Goal: Task Accomplishment & Management: Use online tool/utility

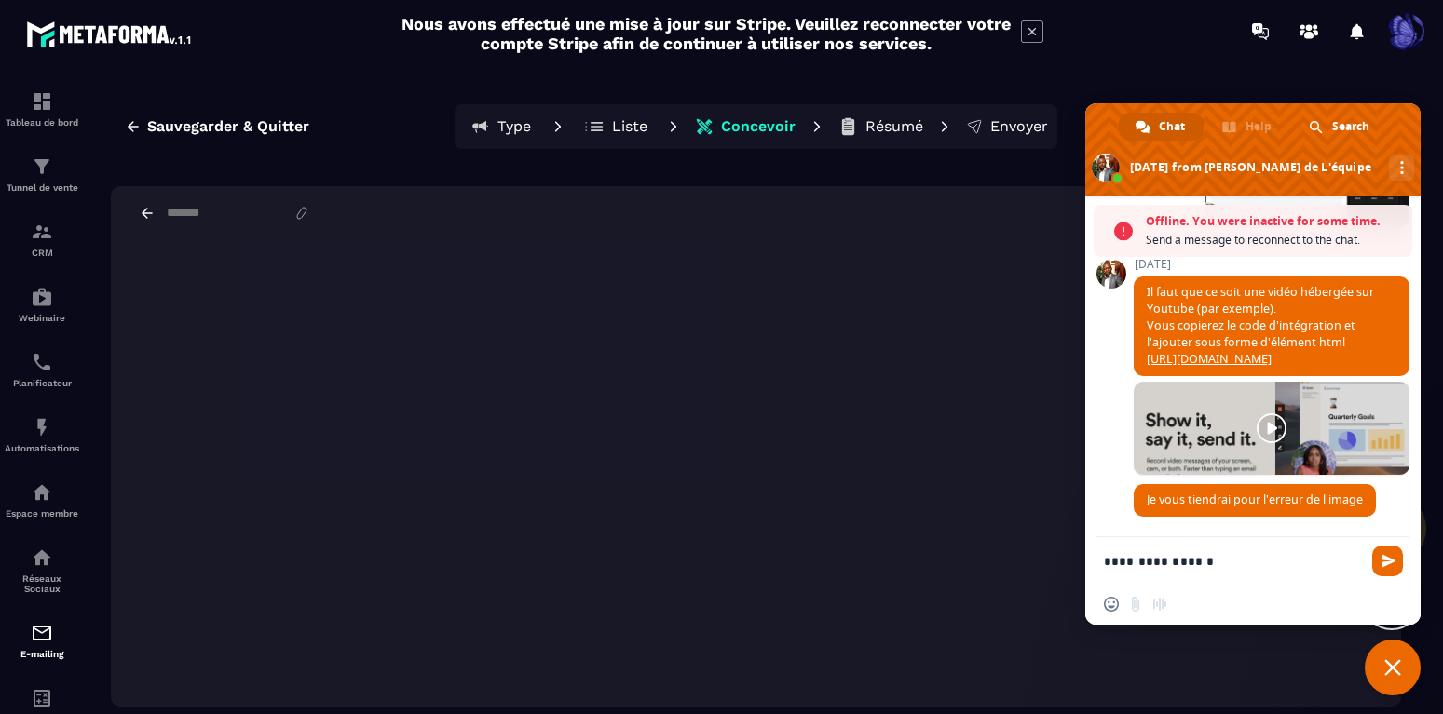
scroll to position [1524, 0]
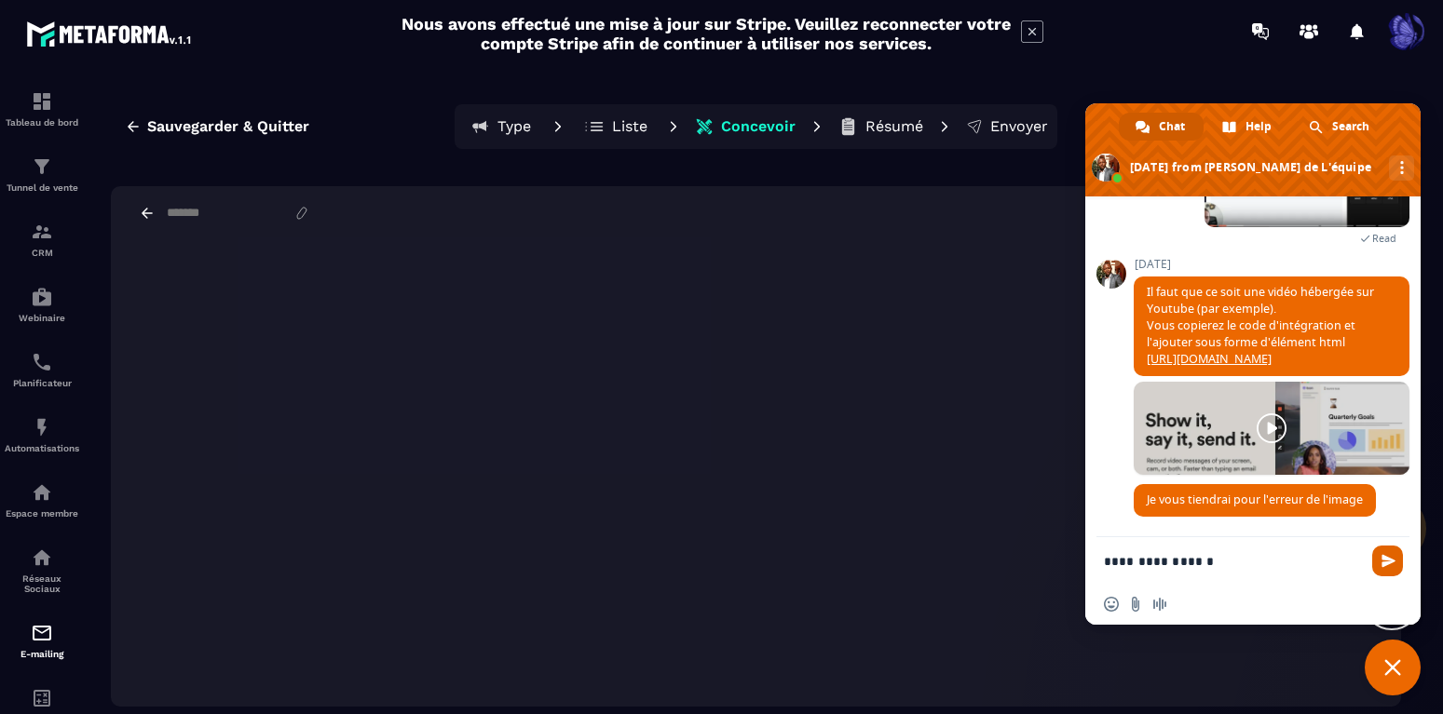
type textarea "**********"
drag, startPoint x: 1386, startPoint y: 562, endPoint x: 1395, endPoint y: 567, distance: 10.9
click at [1390, 567] on span "Send" at bounding box center [1388, 561] width 14 height 14
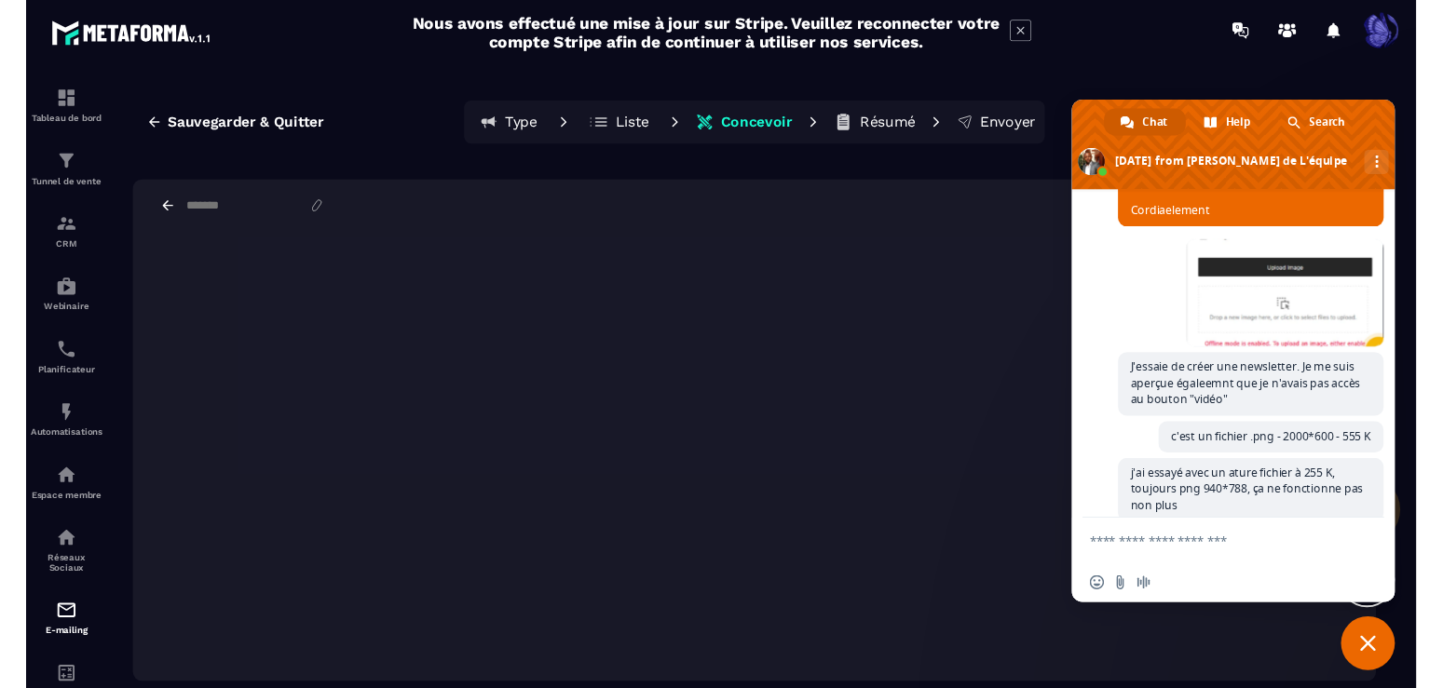
scroll to position [340, 0]
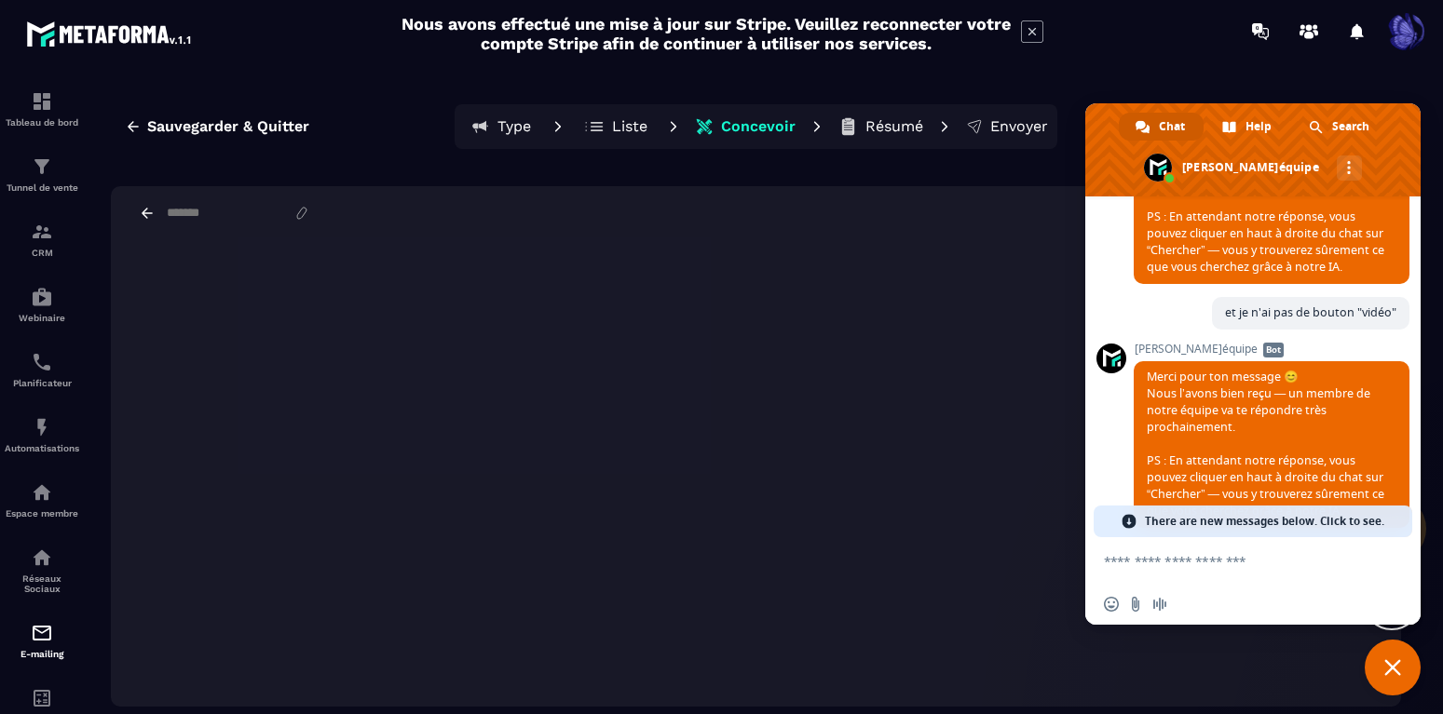
click at [833, 197] on div "Largeur par défaut Largeur totale" at bounding box center [756, 213] width 1290 height 54
click at [1123, 70] on section "Tableau de bord Tunnel de vente CRM Webinaire Planificateur Automatisations Esp…" at bounding box center [721, 405] width 1443 height 687
click at [1390, 666] on span "Close chat" at bounding box center [1392, 668] width 17 height 17
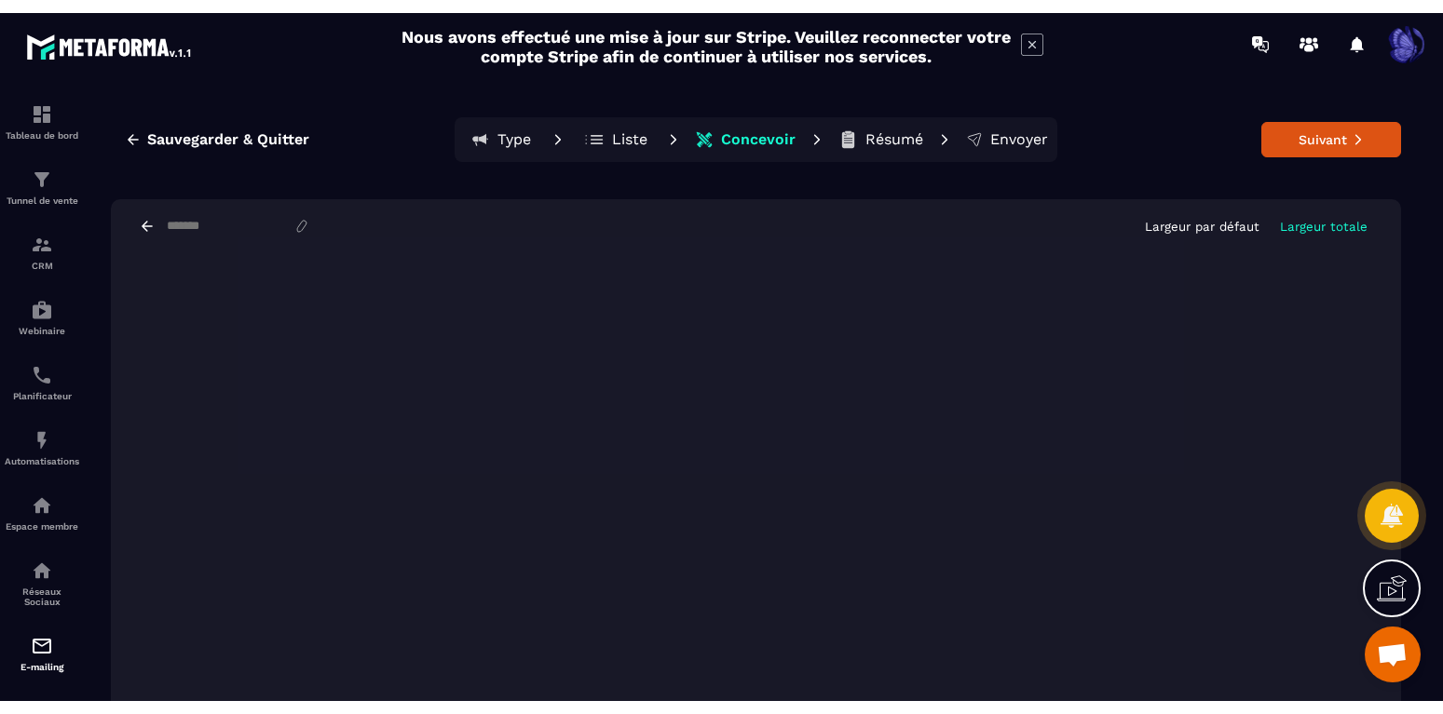
scroll to position [401, 0]
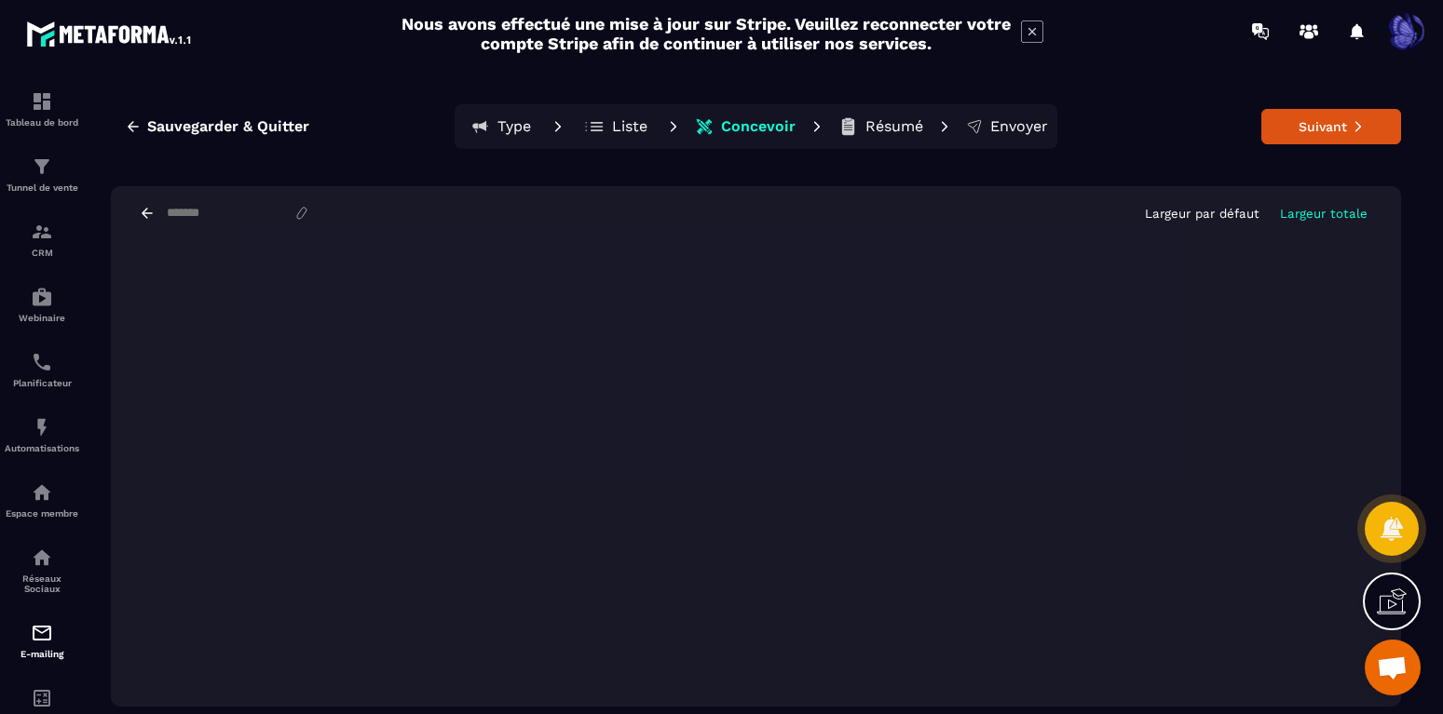
click at [1424, 386] on section "Tableau de bord Tunnel de vente CRM Webinaire Planificateur Automatisations Esp…" at bounding box center [721, 405] width 1443 height 687
click at [1414, 360] on div "Sauvegarder & Quitter Type Liste Concevoir Résumé Envoyer Suivant Largeur par d…" at bounding box center [756, 405] width 1337 height 649
click at [1435, 328] on section "Tableau de bord Tunnel de vente CRM Webinaire Planificateur Automatisations Esp…" at bounding box center [721, 405] width 1443 height 687
click at [1432, 367] on section "Tableau de bord Tunnel de vente CRM Webinaire Planificateur Automatisations Esp…" at bounding box center [721, 405] width 1443 height 687
click at [1422, 439] on div "Sauvegarder & Quitter Type Liste Concevoir Résumé Envoyer Suivant Largeur par d…" at bounding box center [756, 405] width 1337 height 649
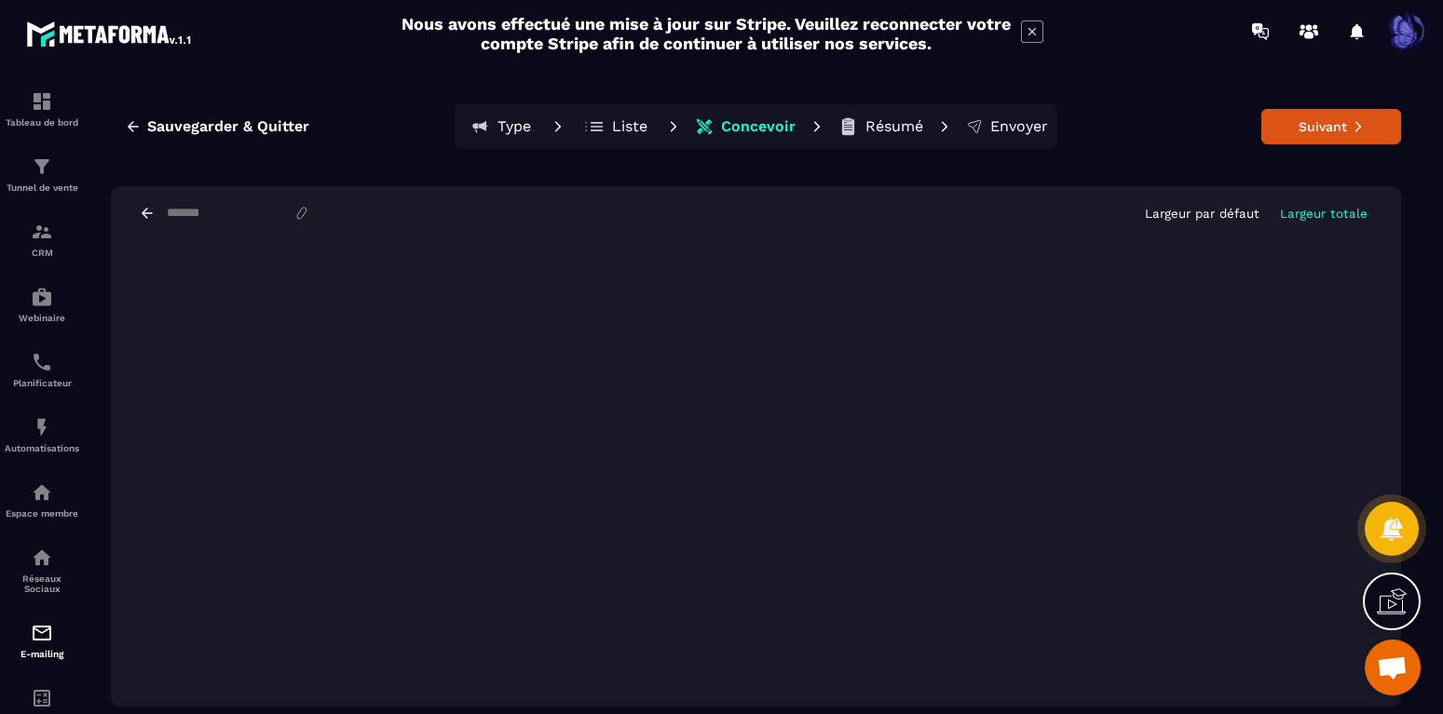
click at [1415, 388] on div "Sauvegarder & Quitter Type Liste Concevoir Résumé Envoyer Suivant Largeur par d…" at bounding box center [756, 405] width 1337 height 649
drag, startPoint x: 1442, startPoint y: 428, endPoint x: 1433, endPoint y: 432, distance: 10.4
click at [1439, 429] on section "Tableau de bord Tunnel de vente CRM Webinaire Planificateur Automatisations Esp…" at bounding box center [721, 405] width 1443 height 687
click at [1415, 429] on div "Sauvegarder & Quitter Type Liste Concevoir Résumé Envoyer Suivant Largeur par d…" at bounding box center [756, 405] width 1337 height 649
click at [1421, 311] on div "Sauvegarder & Quitter Type Liste Concevoir Résumé Envoyer Suivant Largeur par d…" at bounding box center [756, 405] width 1337 height 649
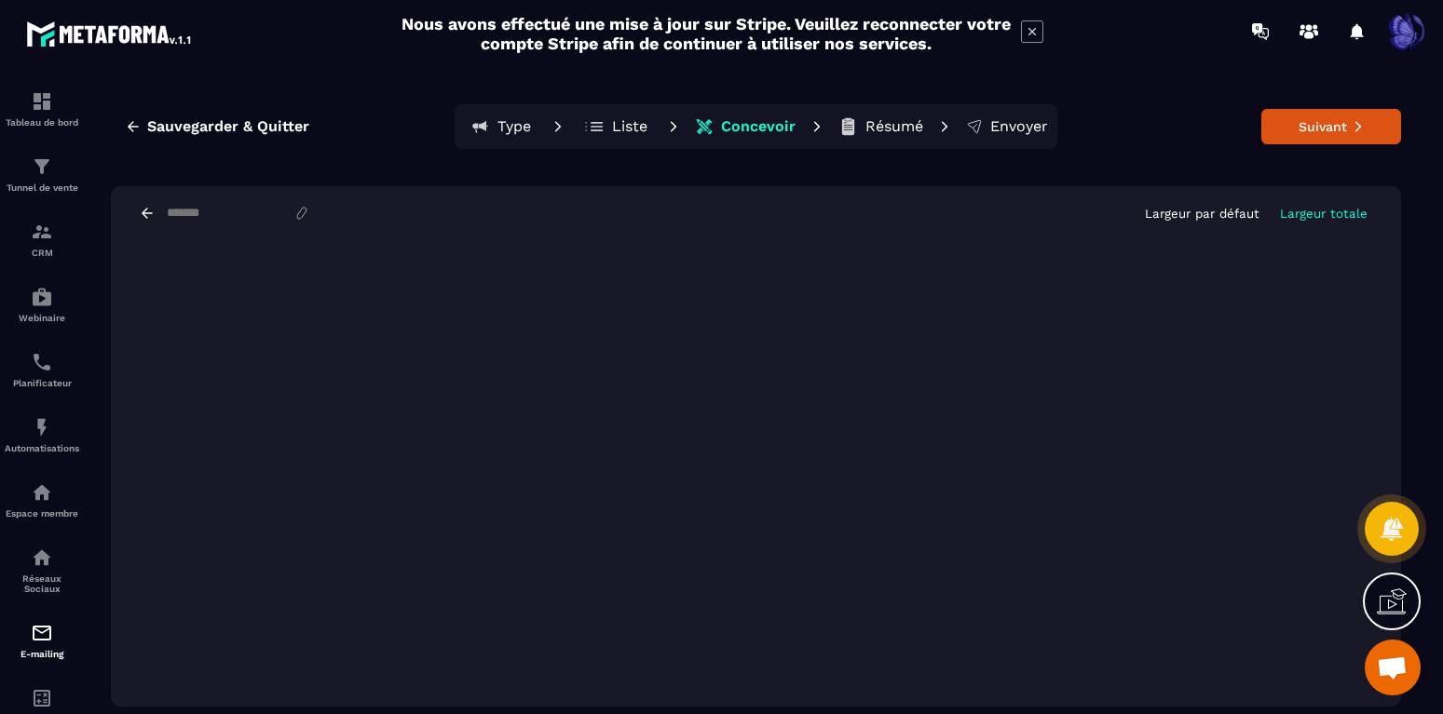
click at [804, 713] on div "Sauvegarder & Quitter Type Liste Concevoir Résumé Envoyer Suivant Largeur par d…" at bounding box center [756, 405] width 1337 height 649
drag, startPoint x: 1417, startPoint y: 432, endPoint x: 1393, endPoint y: 299, distance: 135.4
click at [1393, 299] on div "Sauvegarder & Quitter Type Liste Concevoir Résumé Envoyer Suivant Largeur par d…" at bounding box center [756, 405] width 1337 height 649
click at [1424, 429] on section "Tableau de bord Tunnel de vente CRM Webinaire Planificateur Automatisations Esp…" at bounding box center [721, 405] width 1443 height 687
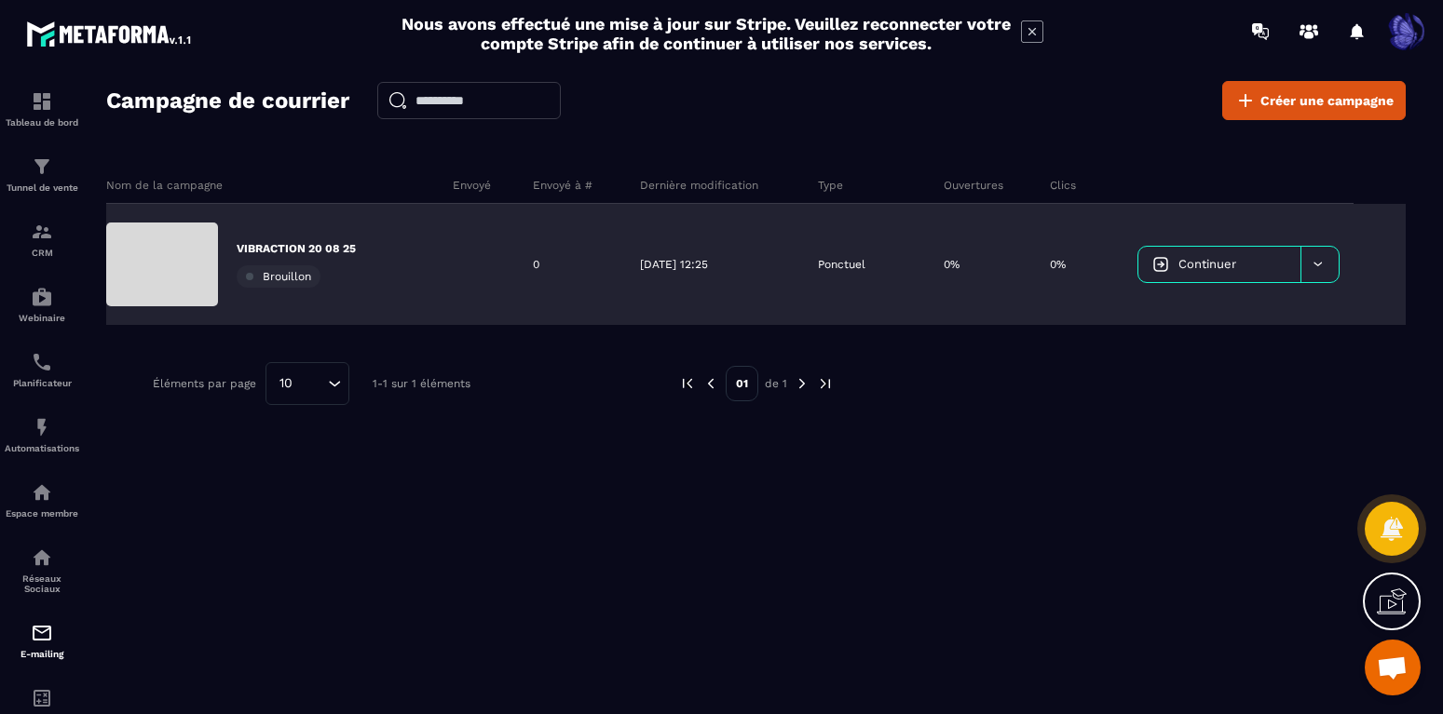
click at [288, 250] on p "VIBRACTION 20 08 25" at bounding box center [296, 248] width 119 height 15
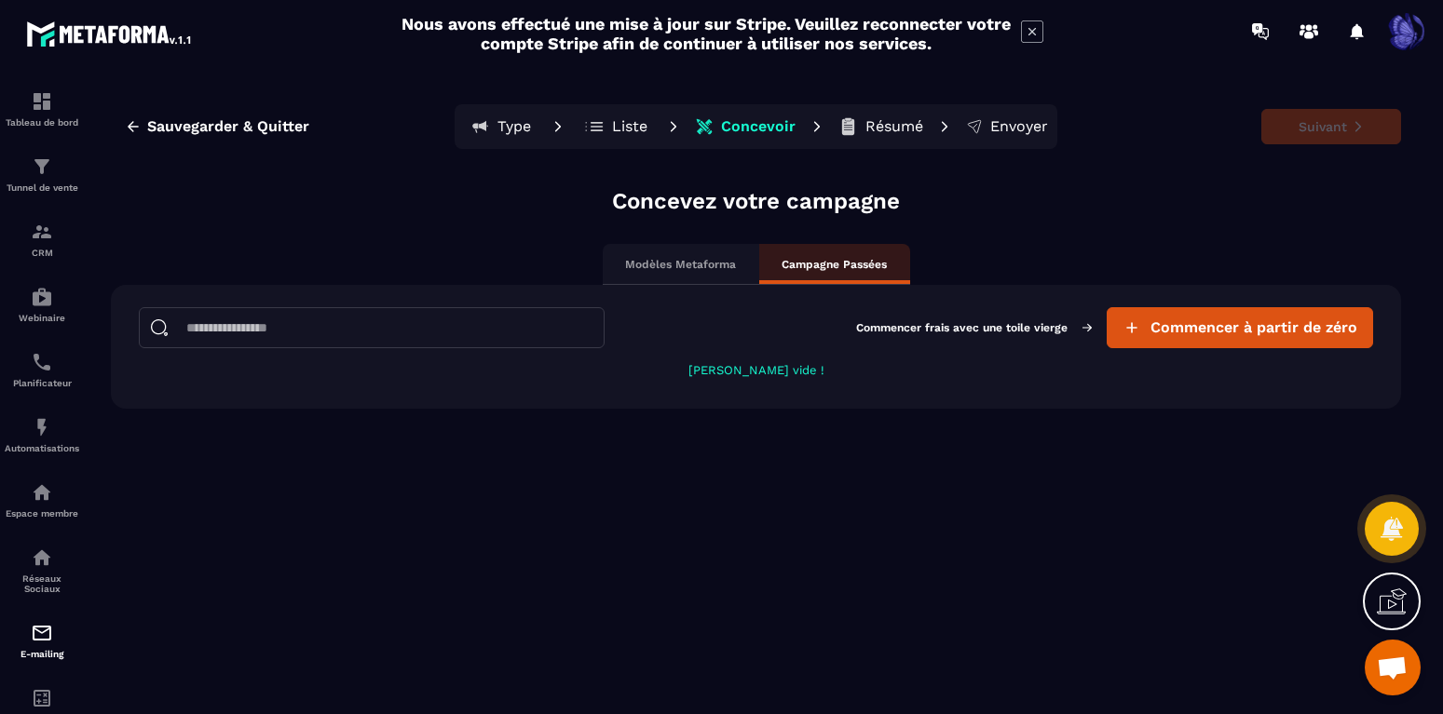
click at [768, 125] on p "Concevoir" at bounding box center [758, 126] width 75 height 19
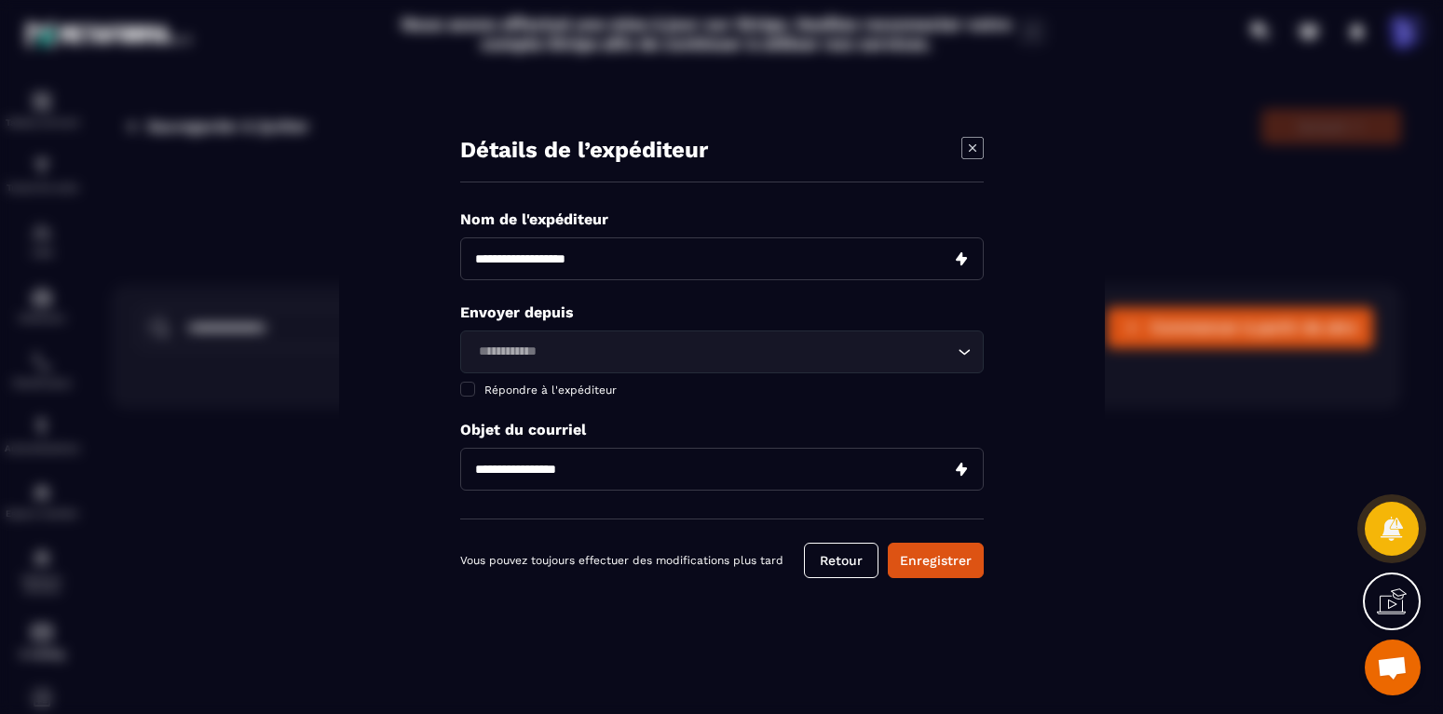
click at [1053, 151] on div "Détails de l’expéditeur Nom de l'expéditeur Envoyer depuis Loading... Répondre …" at bounding box center [722, 357] width 766 height 535
click at [361, 206] on div "Détails de l’expéditeur Nom de l'expéditeur Envoyer depuis Loading... Répondre …" at bounding box center [722, 357] width 766 height 535
click at [300, 315] on div "Modal window" at bounding box center [721, 357] width 1443 height 714
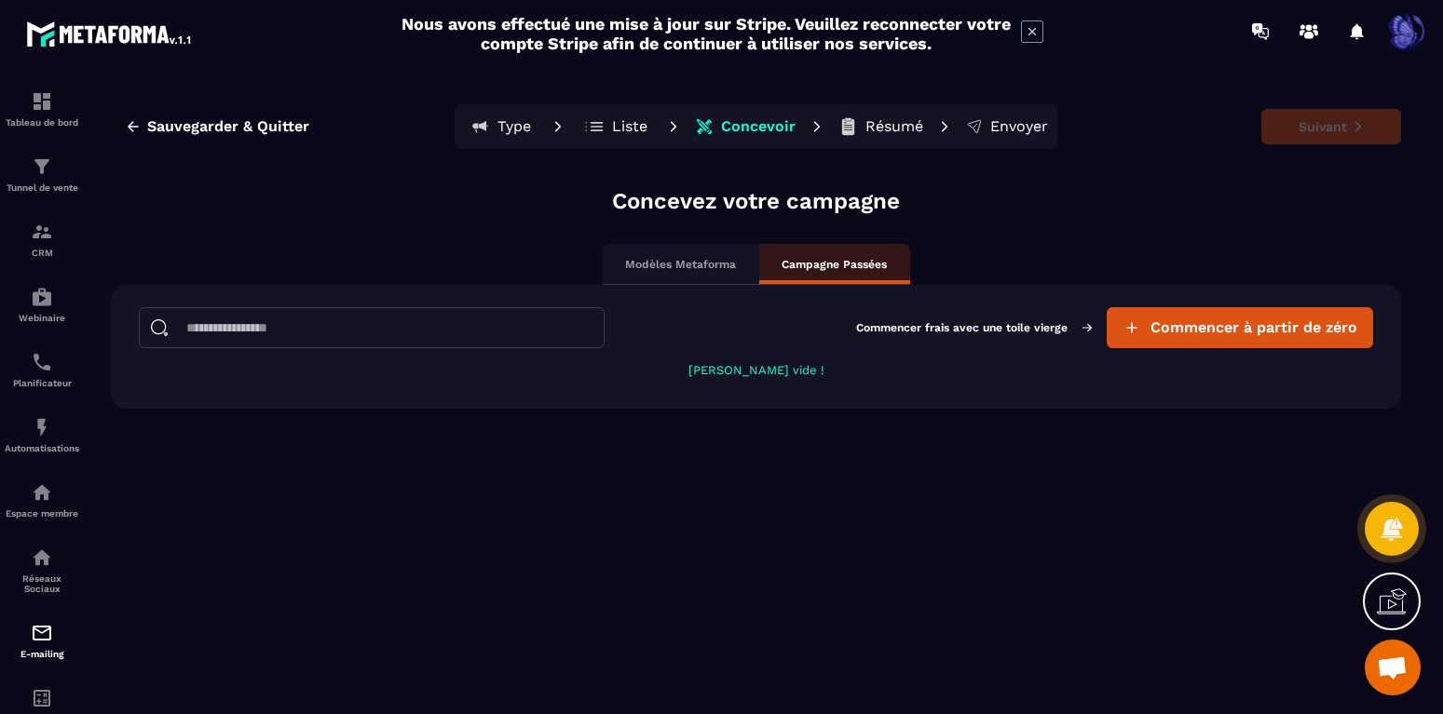
click at [622, 130] on p "Liste" at bounding box center [629, 126] width 35 height 19
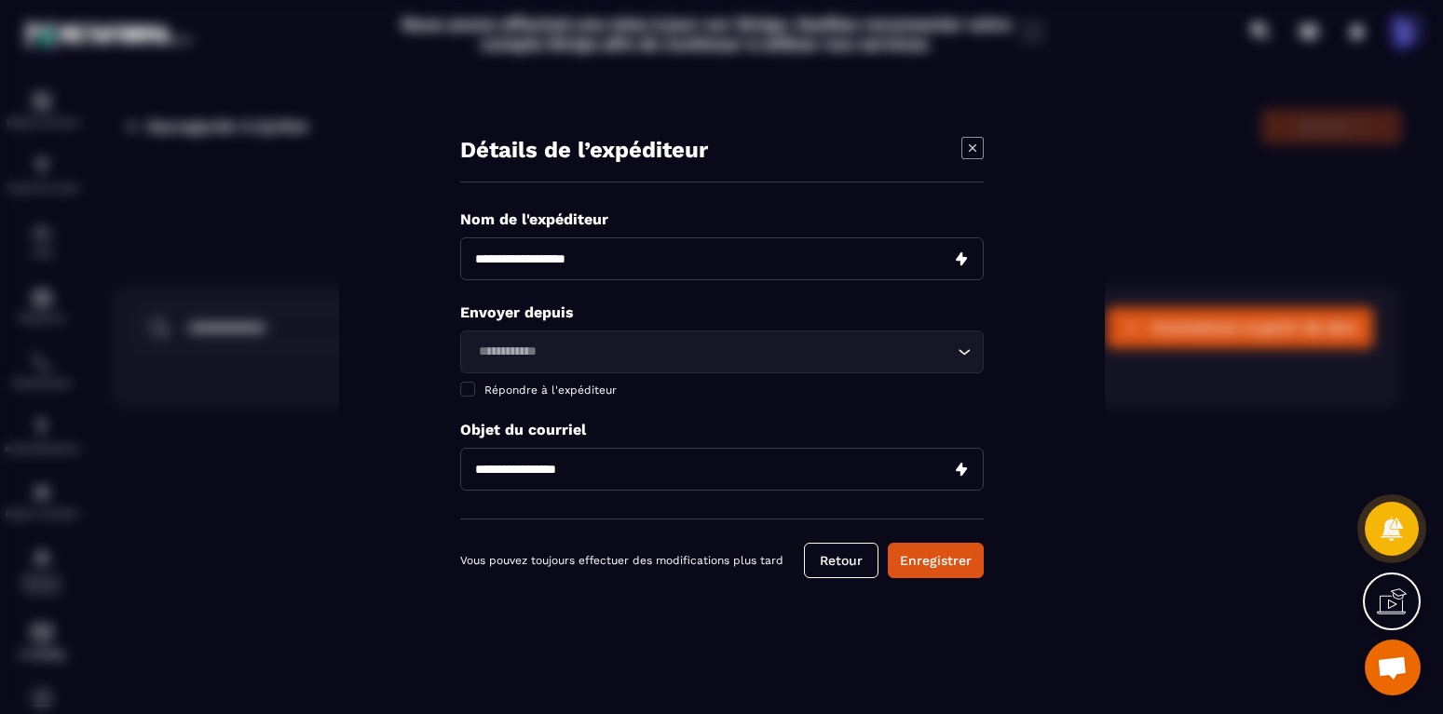
click at [972, 150] on icon "Modal window" at bounding box center [972, 148] width 22 height 22
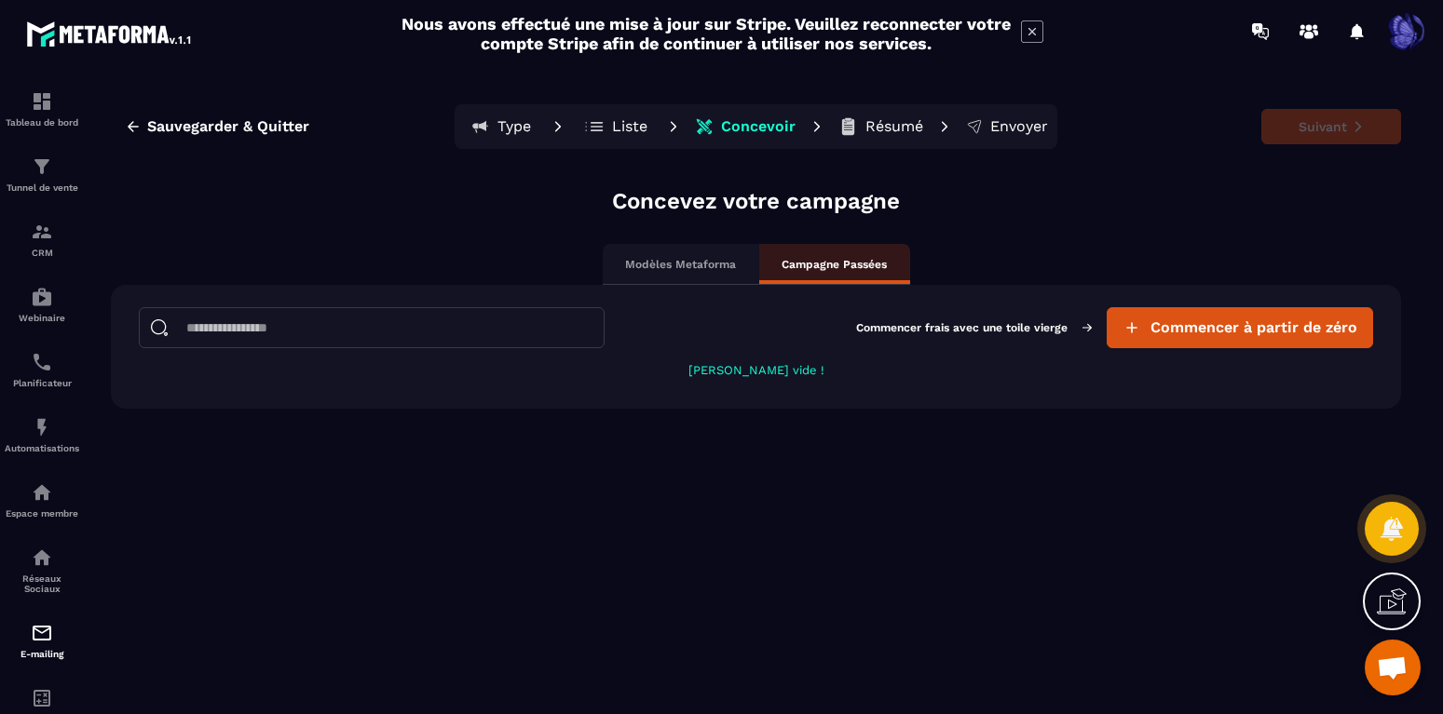
click at [1353, 36] on div at bounding box center [1357, 31] width 37 height 37
click at [1353, 32] on div at bounding box center [1357, 31] width 37 height 37
click at [124, 127] on button "Sauvegarder & Quitter" at bounding box center [217, 127] width 212 height 34
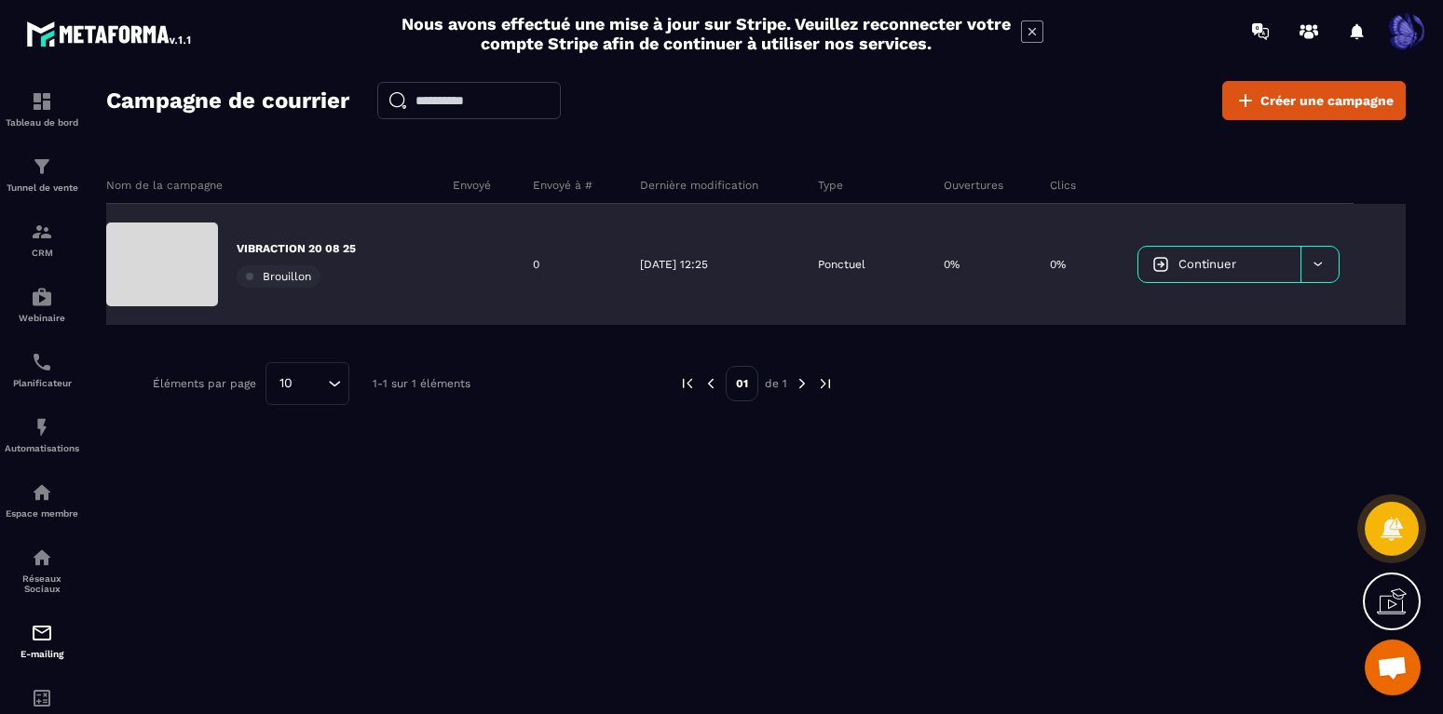
click at [1220, 266] on span "Continuer" at bounding box center [1207, 264] width 58 height 14
click at [1315, 256] on div at bounding box center [1319, 264] width 38 height 35
click at [317, 278] on div "Brouillon" at bounding box center [279, 276] width 84 height 22
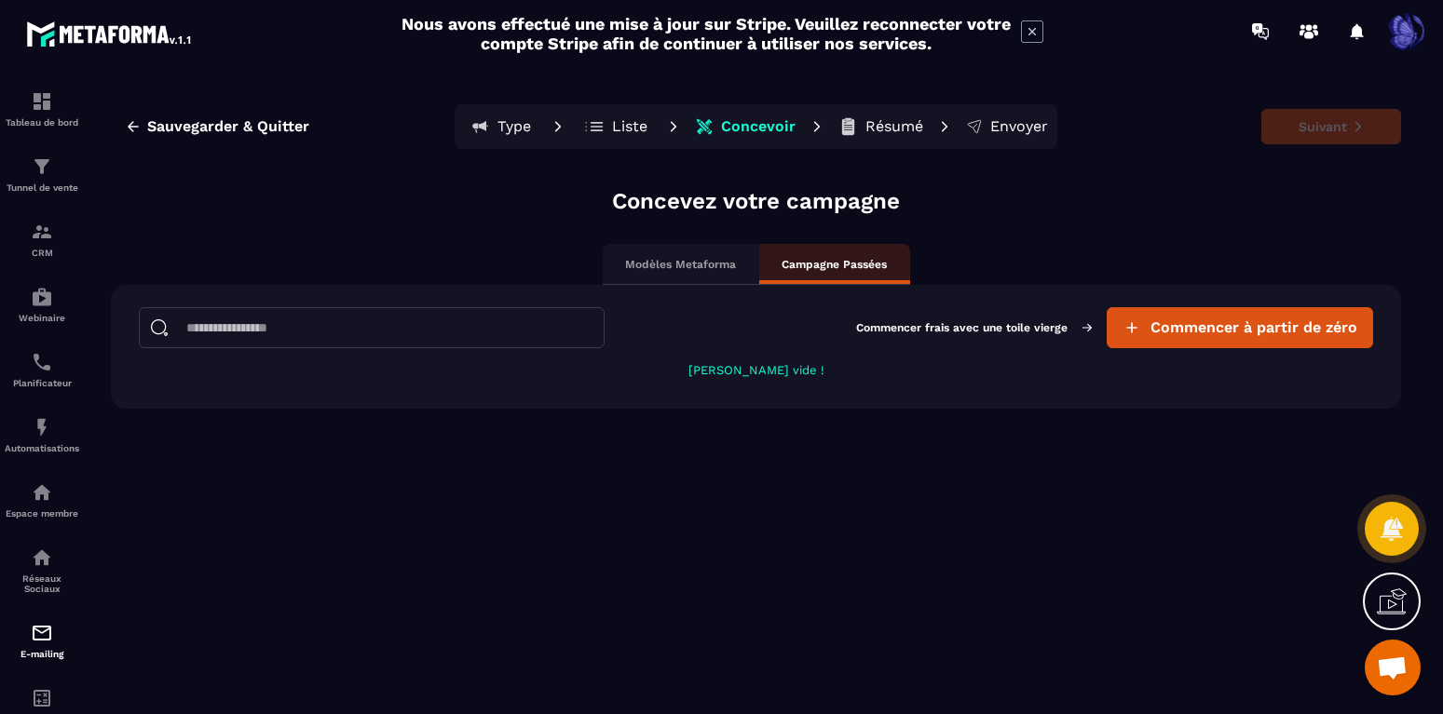
click at [628, 124] on p "Liste" at bounding box center [629, 126] width 35 height 19
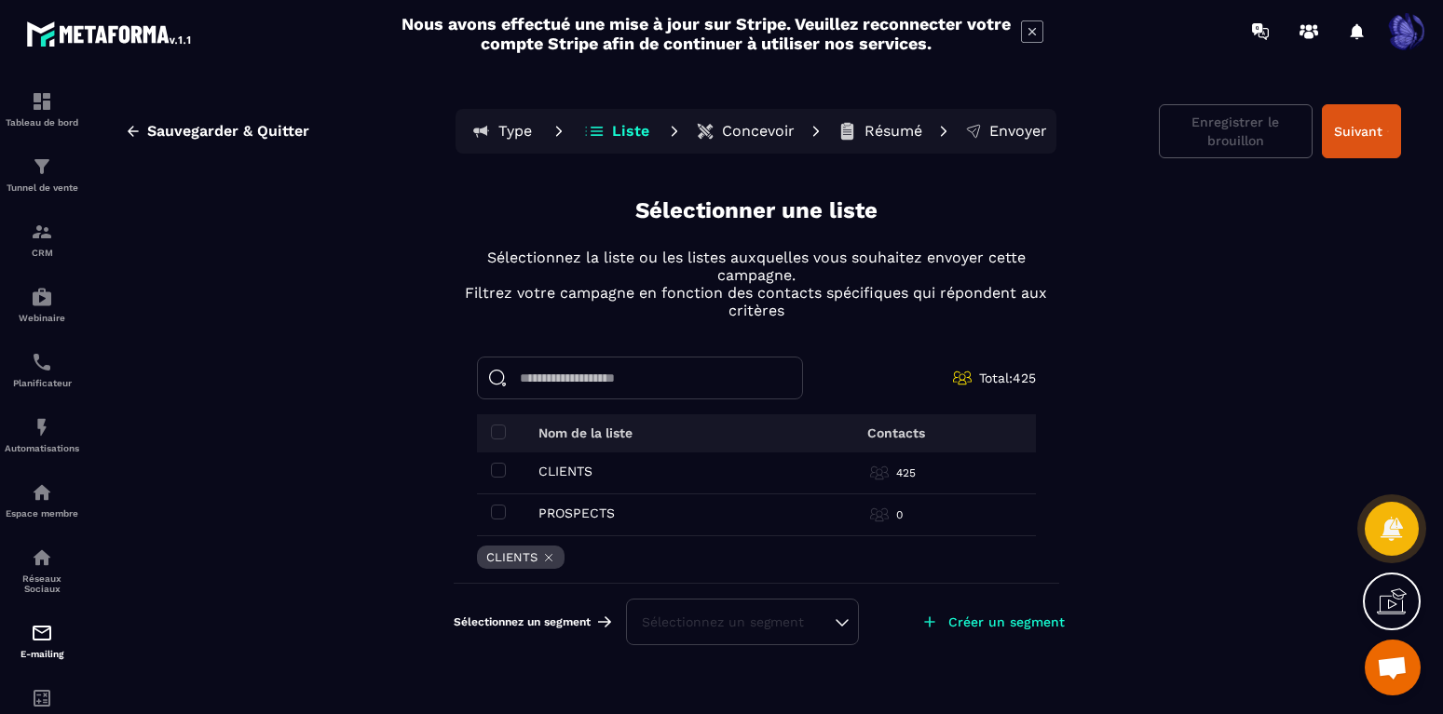
click at [731, 122] on p "Concevoir" at bounding box center [758, 131] width 73 height 19
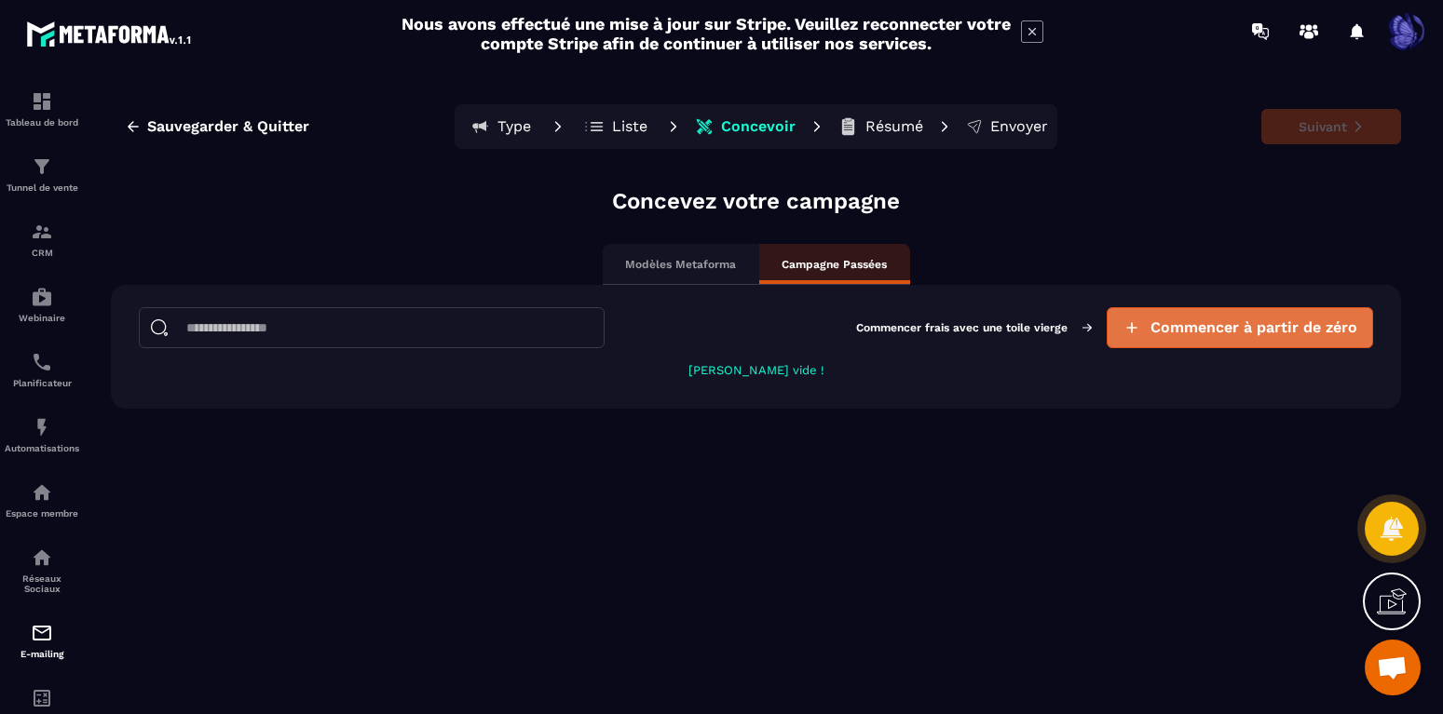
click at [1244, 326] on span "Commencer à partir de zéro" at bounding box center [1253, 328] width 207 height 19
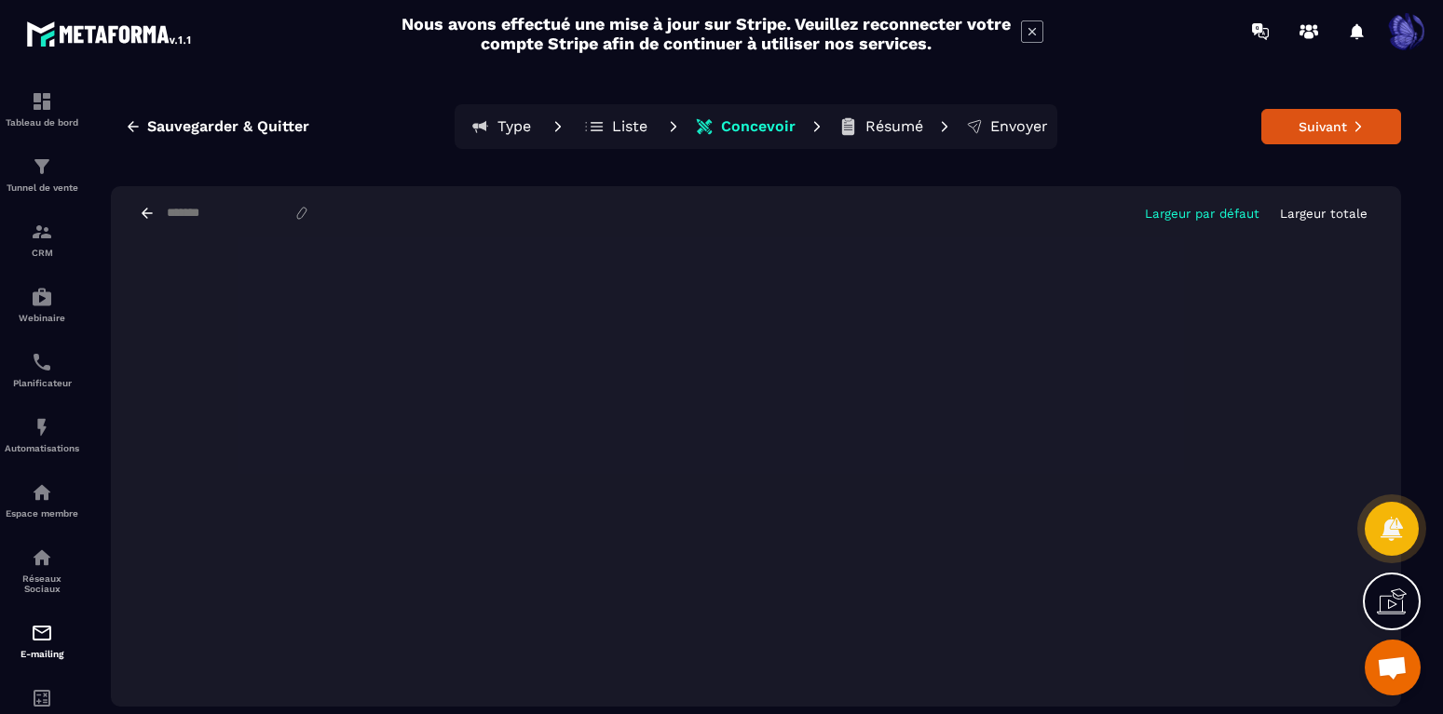
click at [1367, 490] on div at bounding box center [1392, 529] width 54 height 82
click at [1366, 490] on div at bounding box center [1392, 529] width 54 height 82
click at [998, 170] on div "Sauvegarder & Quitter Type Liste Concevoir Résumé Envoyer Suivant Largeur par d…" at bounding box center [756, 405] width 1337 height 649
click at [265, 123] on span "Sauvegarder & Quitter" at bounding box center [228, 126] width 162 height 19
click at [574, 129] on button "Type" at bounding box center [616, 126] width 84 height 37
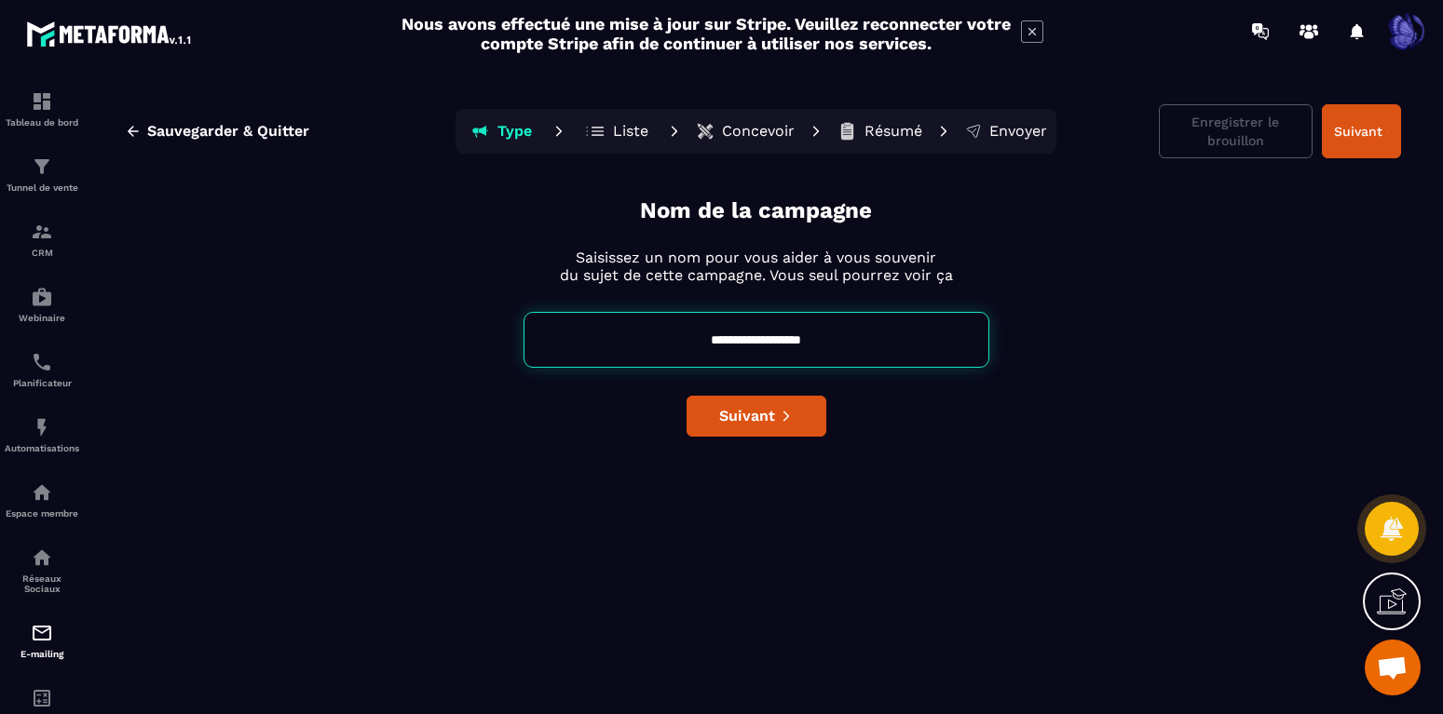
click at [605, 129] on icon at bounding box center [596, 131] width 20 height 19
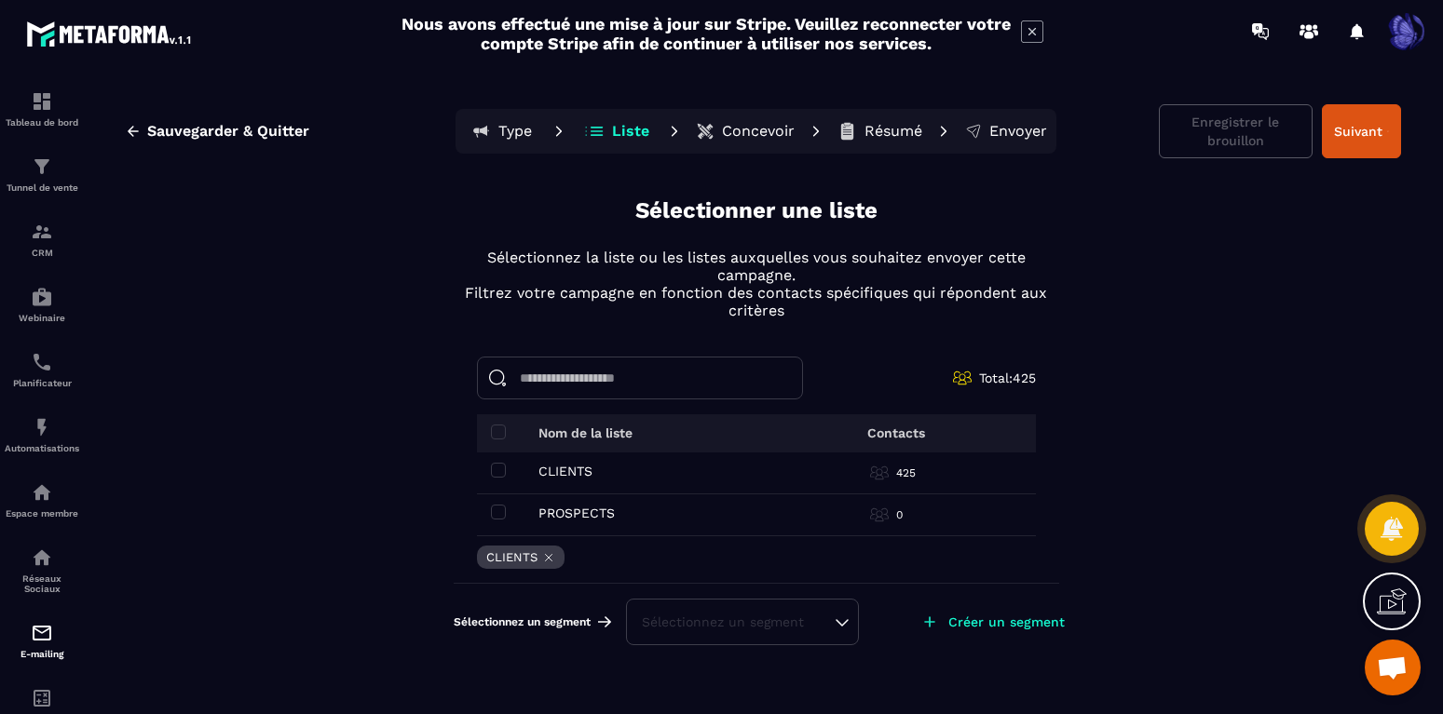
click at [742, 132] on p "Concevoir" at bounding box center [758, 131] width 73 height 19
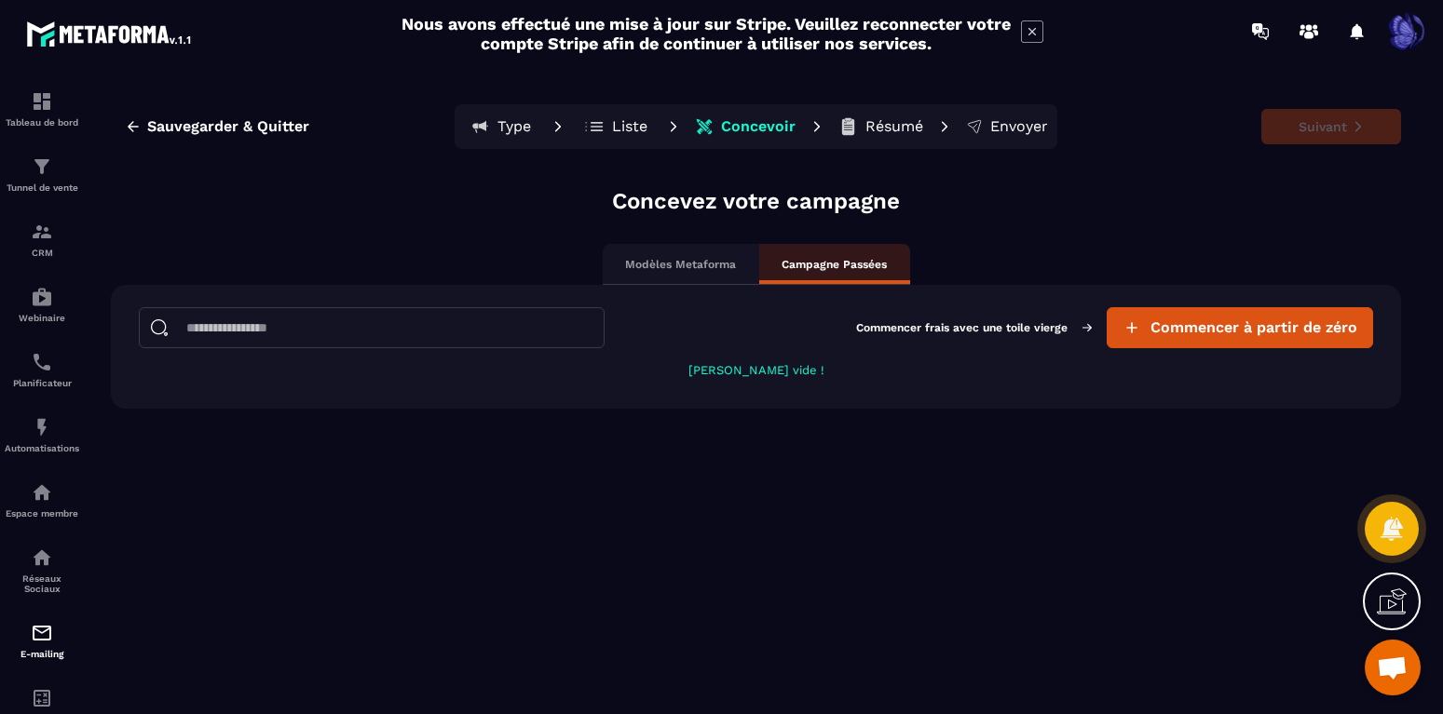
click at [230, 333] on input at bounding box center [372, 327] width 466 height 41
click at [681, 266] on p "Modèles Metaforma" at bounding box center [680, 264] width 111 height 15
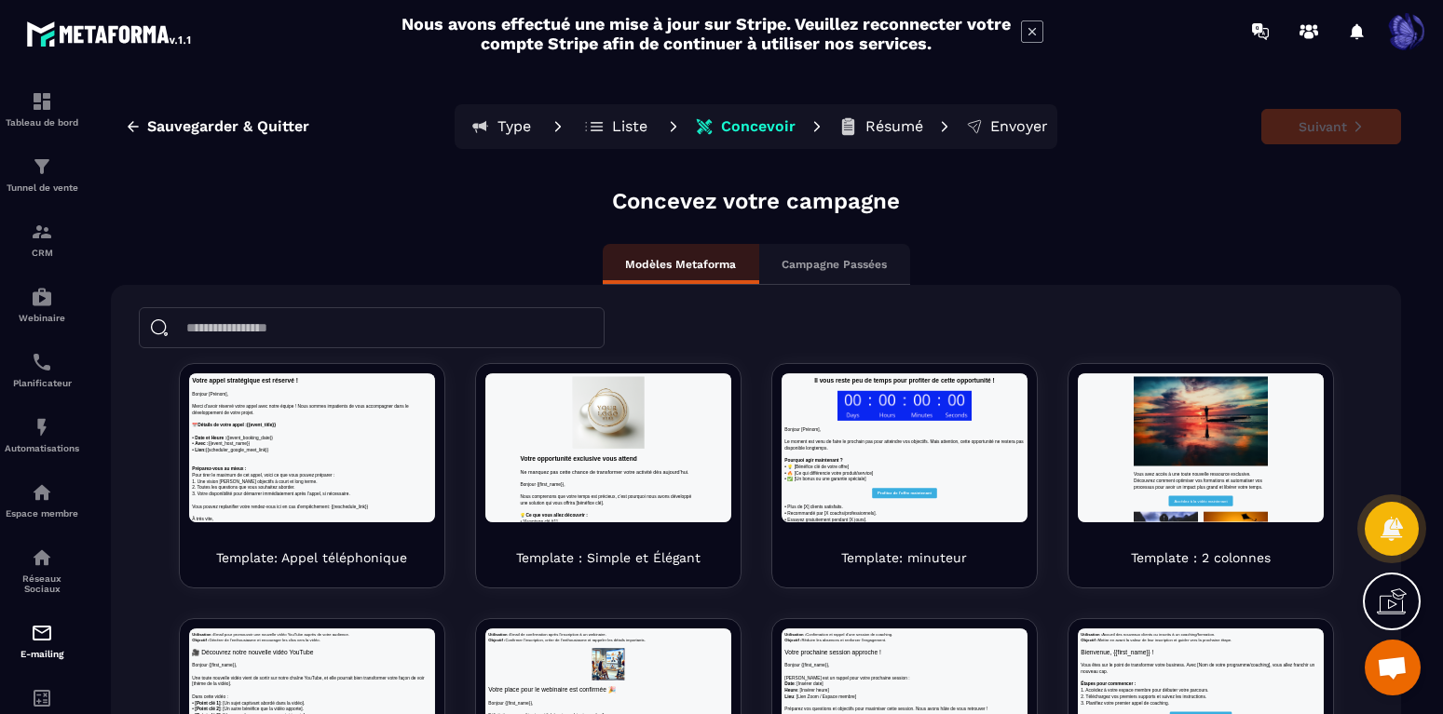
click at [819, 267] on p "Campagne Passées" at bounding box center [834, 264] width 105 height 15
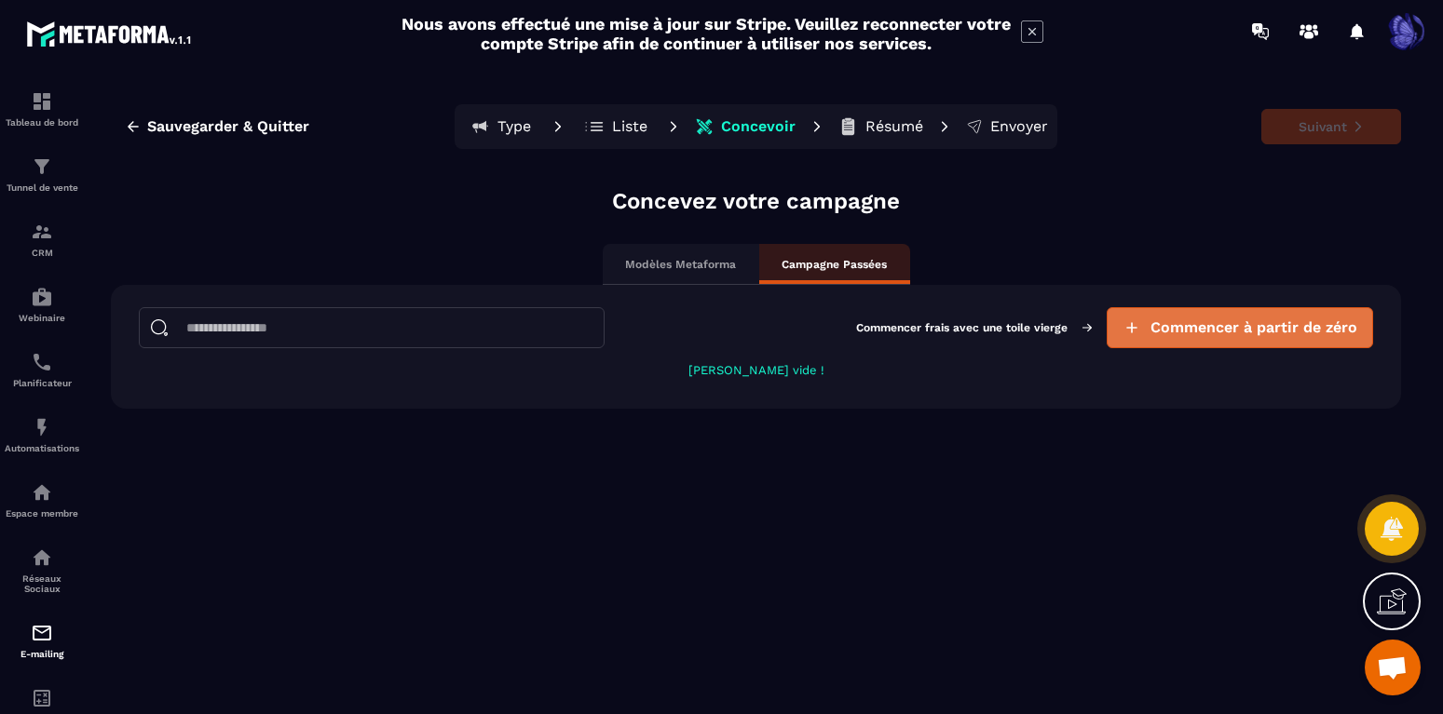
click at [1225, 334] on span "Commencer à partir de zéro" at bounding box center [1253, 328] width 207 height 19
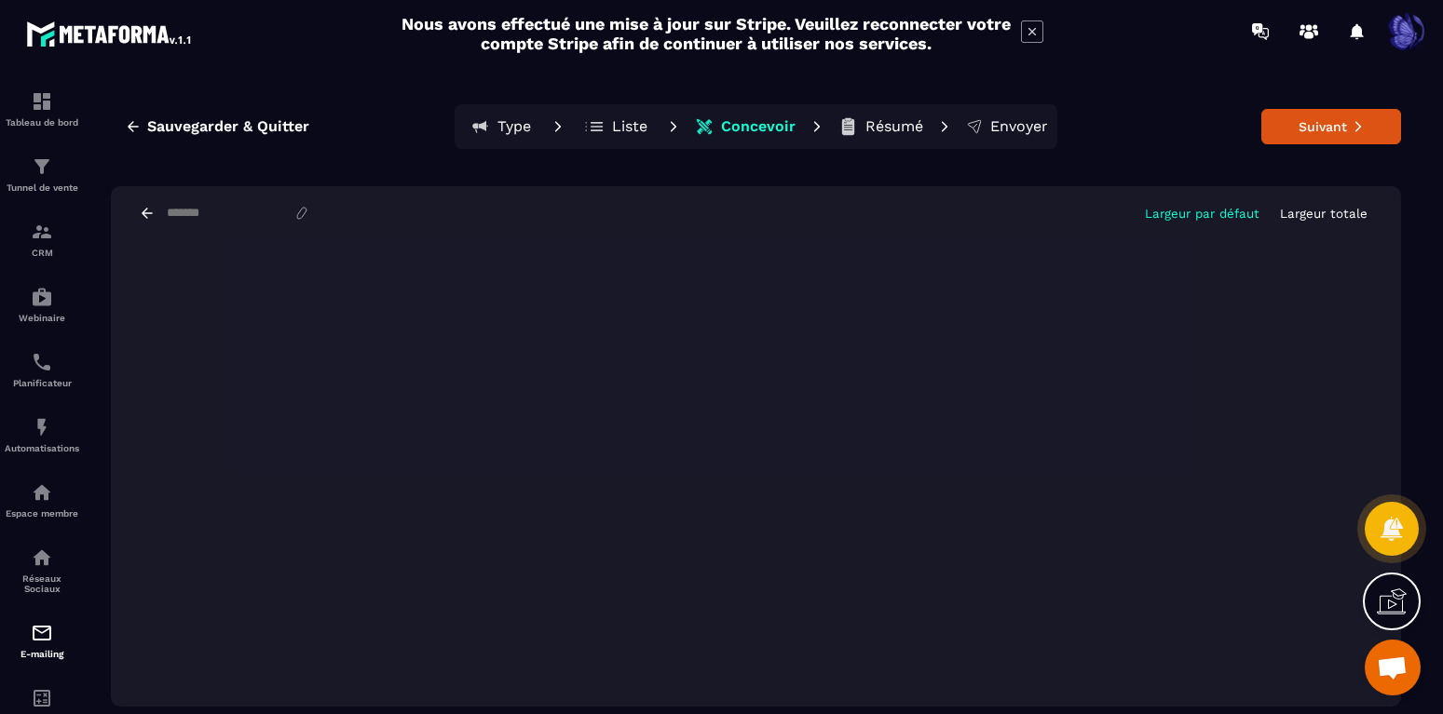
click at [1343, 220] on button "Largeur totale" at bounding box center [1323, 214] width 99 height 16
click at [1341, 211] on p "Largeur totale" at bounding box center [1324, 214] width 88 height 14
click at [887, 130] on p "Résumé" at bounding box center [894, 126] width 58 height 19
click at [796, 129] on p "Concevoir" at bounding box center [758, 126] width 75 height 19
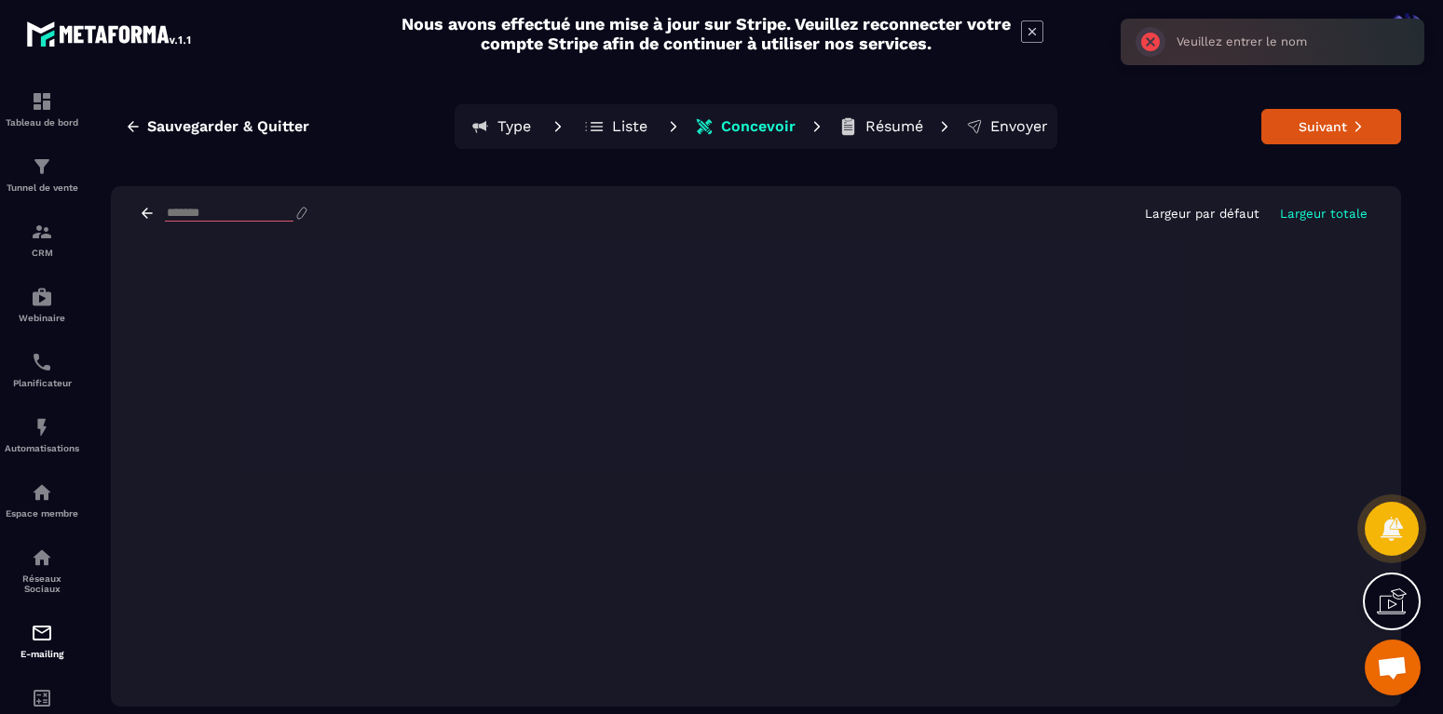
click at [280, 209] on input at bounding box center [229, 214] width 129 height 16
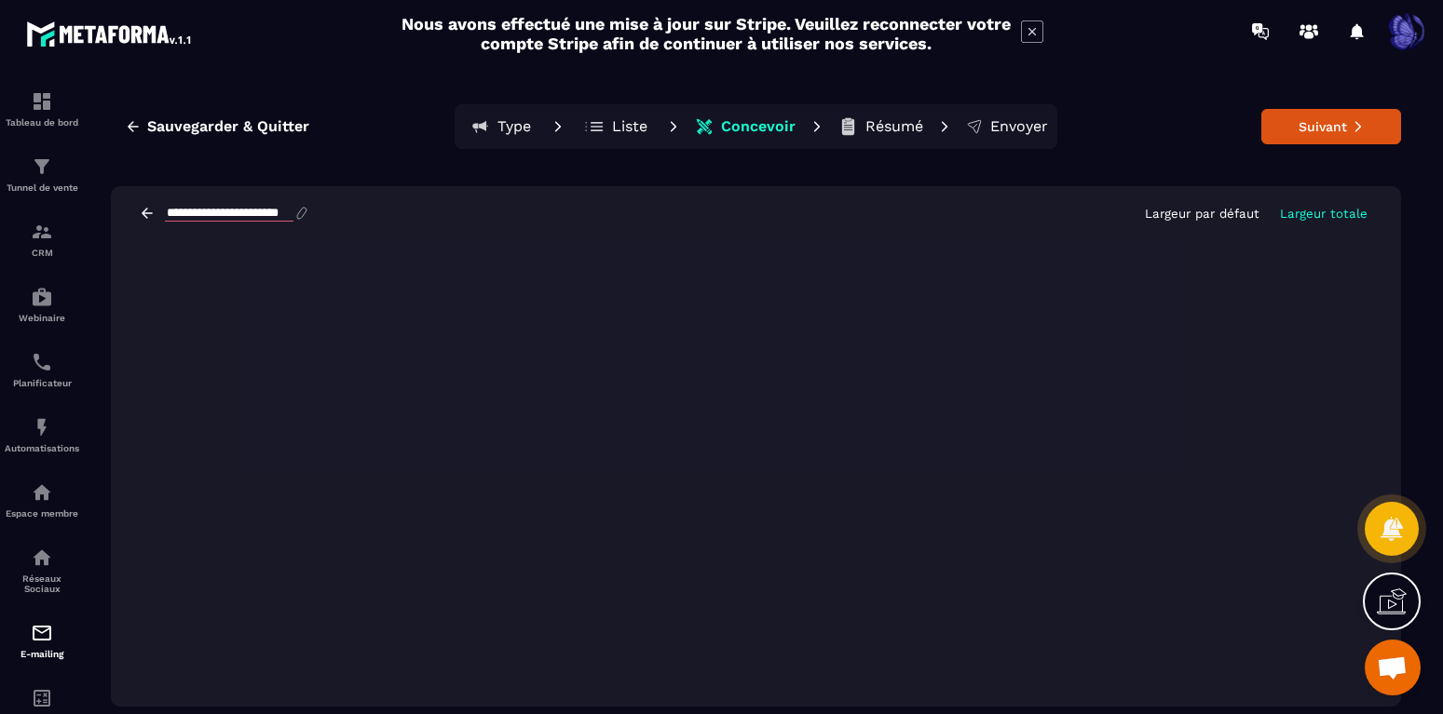
type input "**********"
click at [435, 203] on div "**********" at bounding box center [756, 213] width 1290 height 54
click at [188, 126] on span "Sauvegarder & Quitter" at bounding box center [228, 126] width 162 height 19
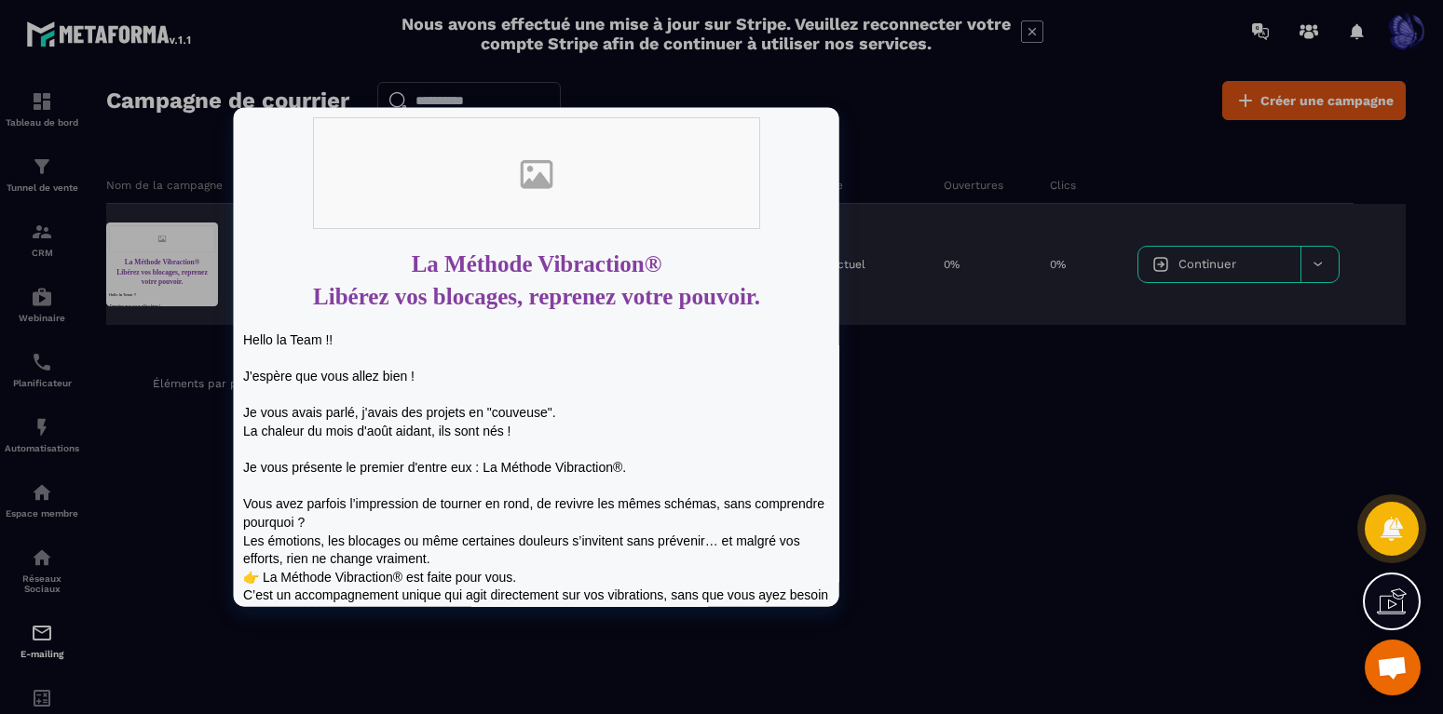
click at [173, 257] on div at bounding box center [162, 265] width 112 height 84
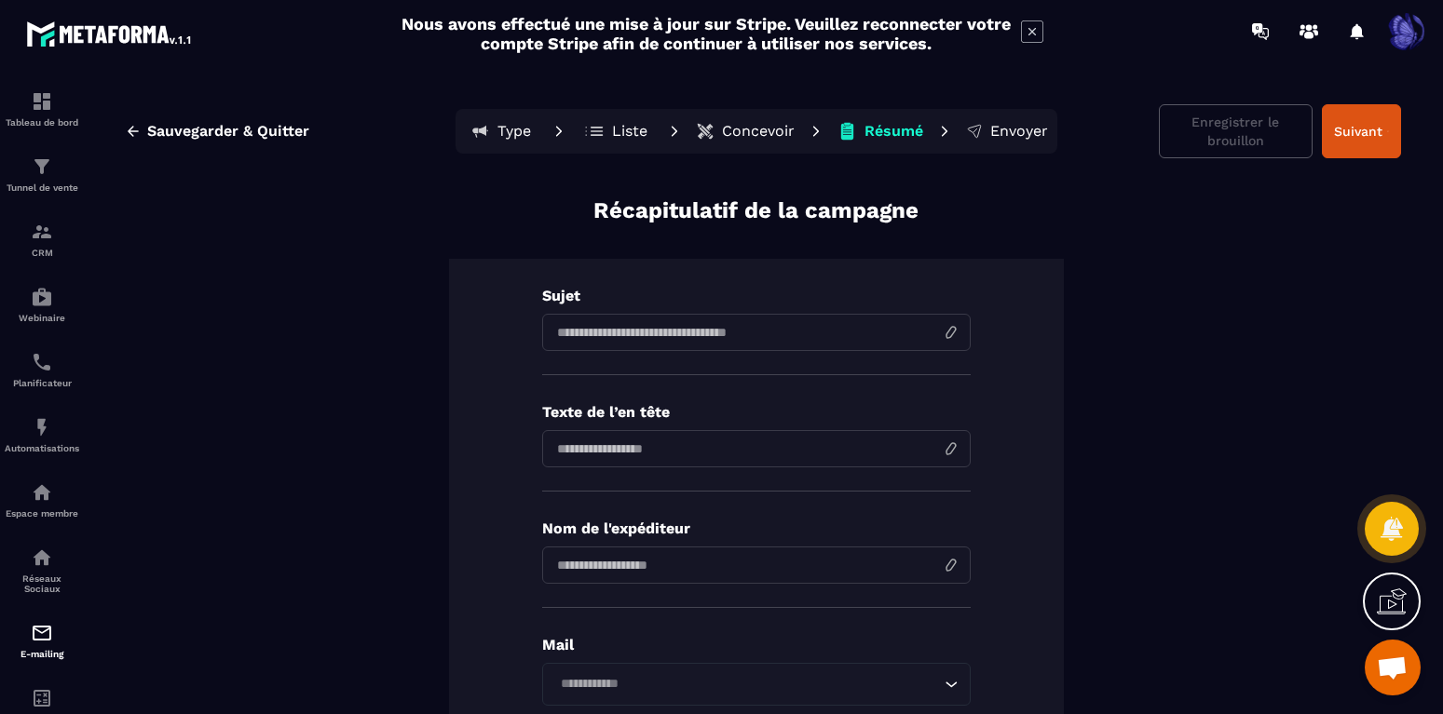
click at [771, 132] on p "Concevoir" at bounding box center [758, 131] width 73 height 19
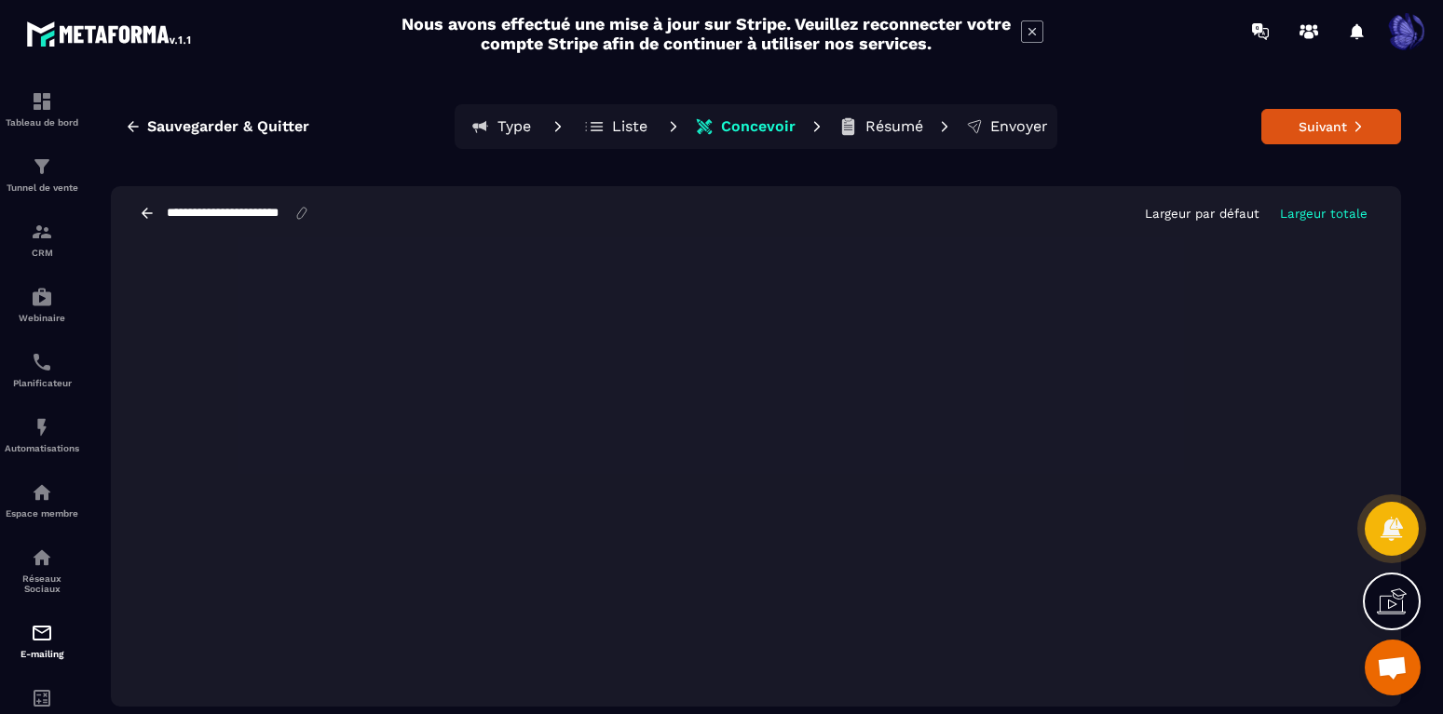
click at [929, 214] on div "**********" at bounding box center [756, 213] width 1290 height 54
click at [161, 120] on span "Sauvegarder & Quitter" at bounding box center [228, 126] width 162 height 19
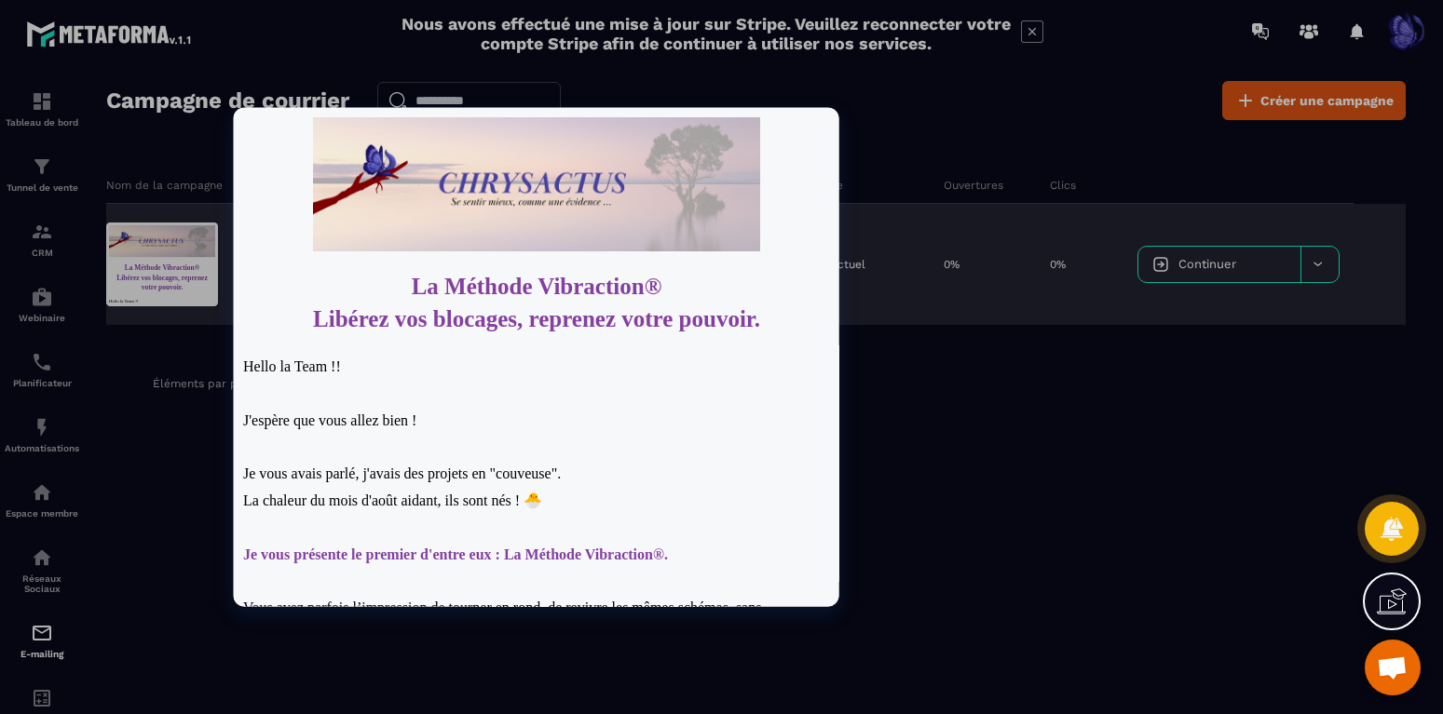
click at [155, 275] on div at bounding box center [162, 265] width 112 height 84
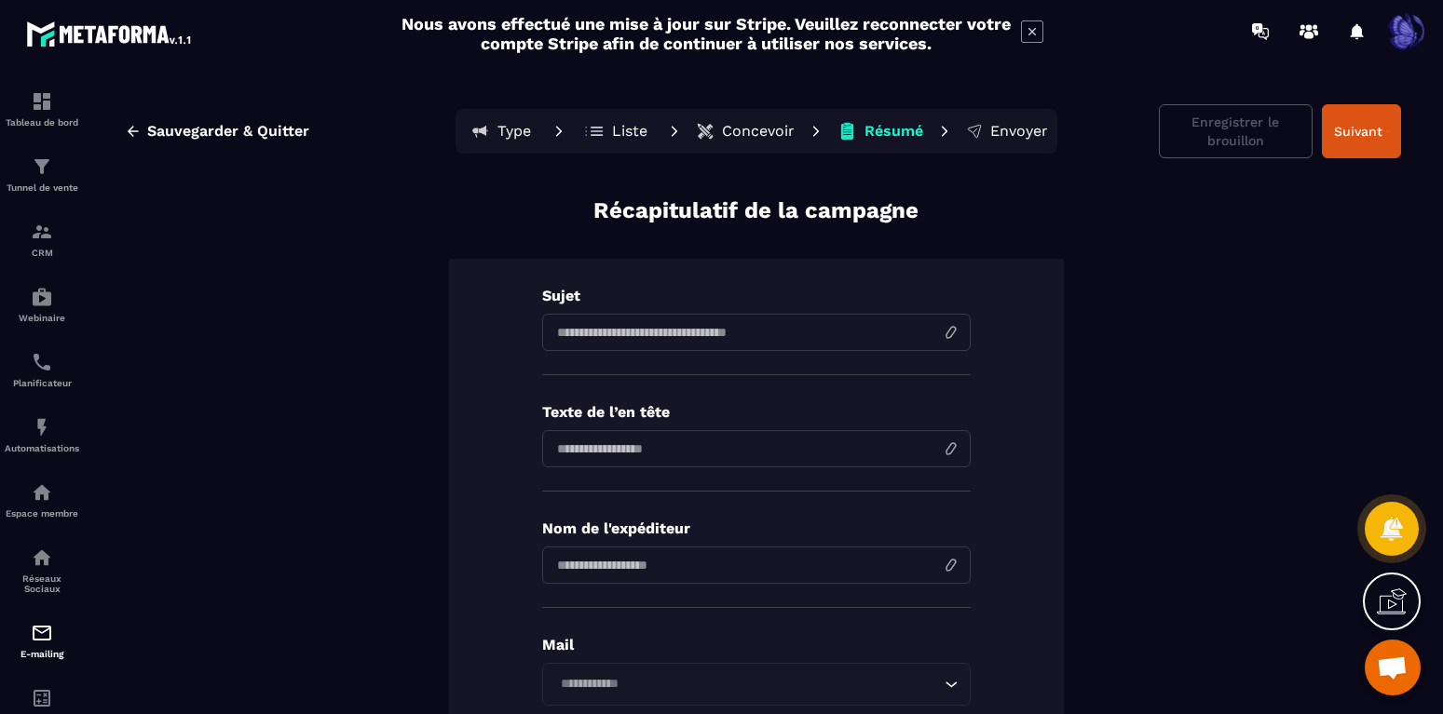
click at [758, 135] on p "Concevoir" at bounding box center [758, 131] width 73 height 19
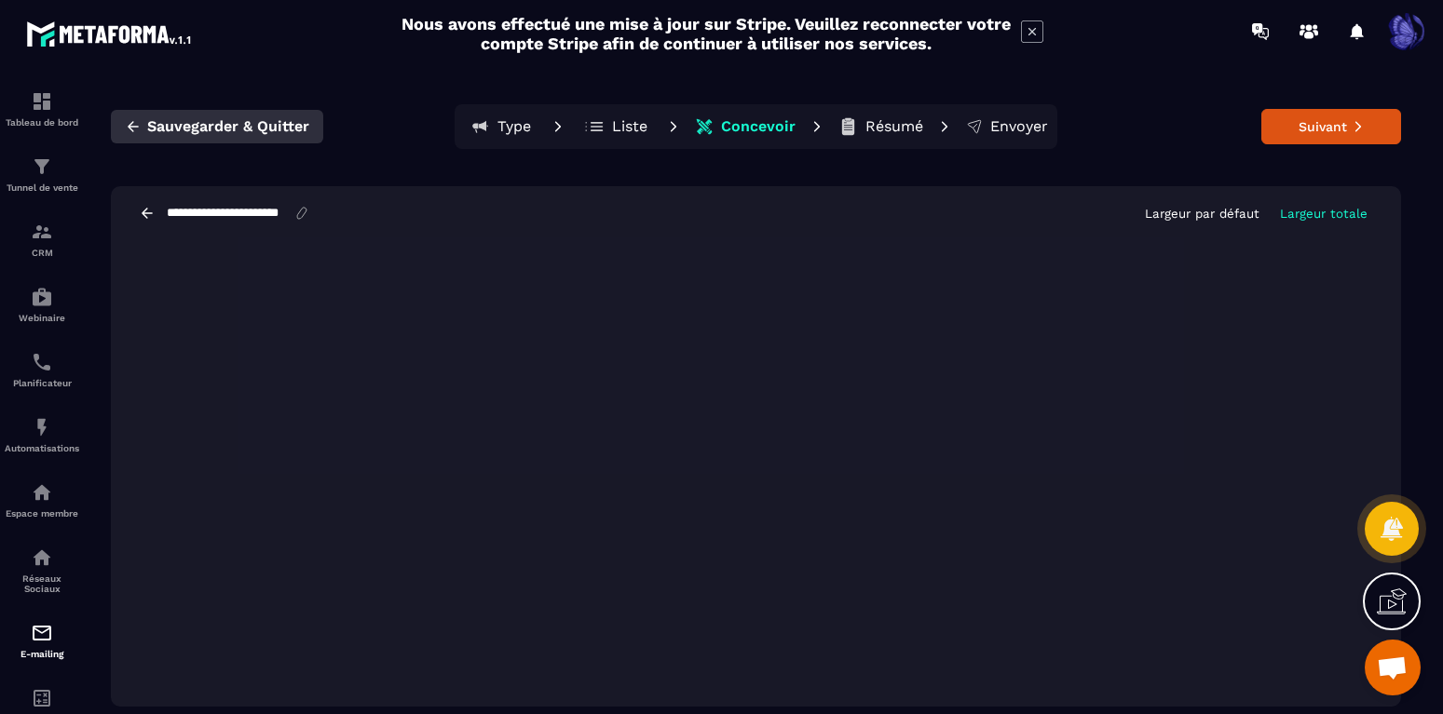
click at [197, 121] on span "Sauvegarder & Quitter" at bounding box center [228, 126] width 162 height 19
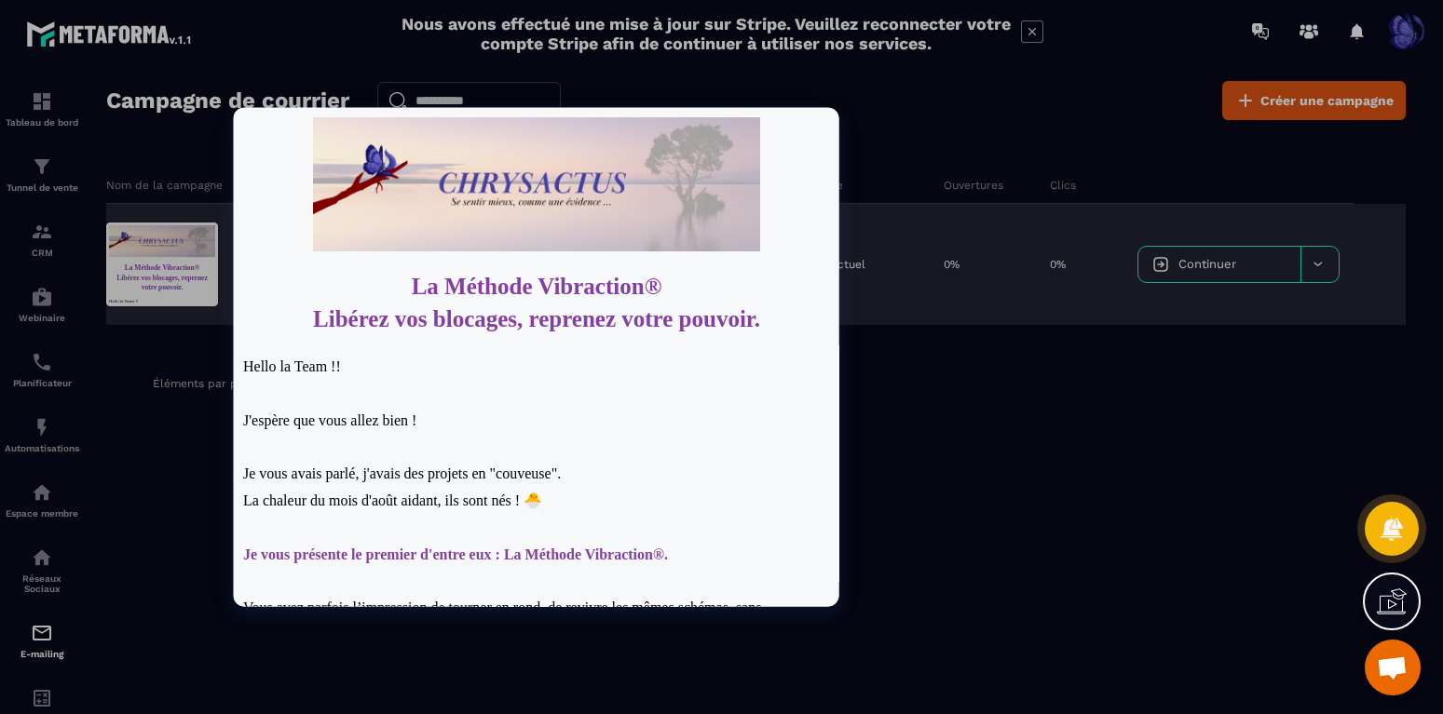
click at [207, 279] on div at bounding box center [162, 265] width 112 height 84
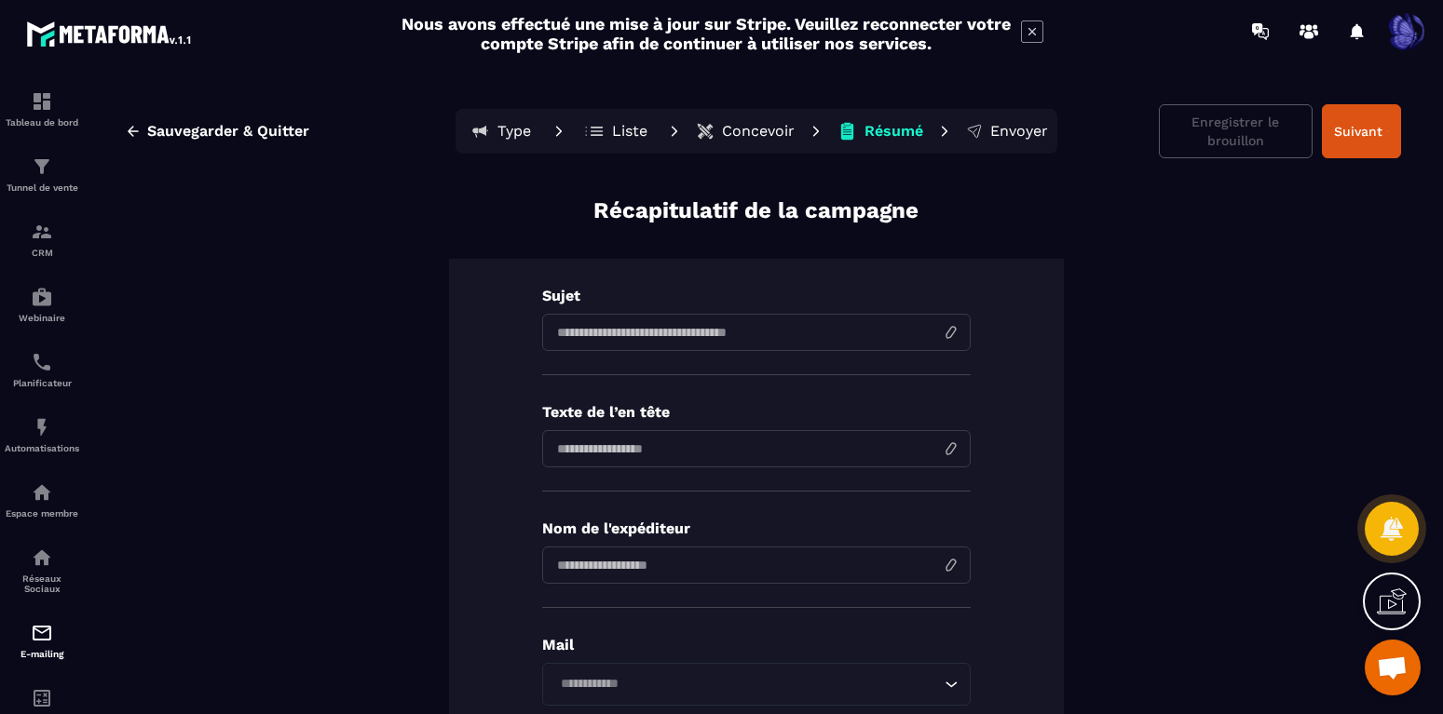
click at [724, 124] on button "Concevoir" at bounding box center [745, 131] width 110 height 37
